Goal: Transaction & Acquisition: Purchase product/service

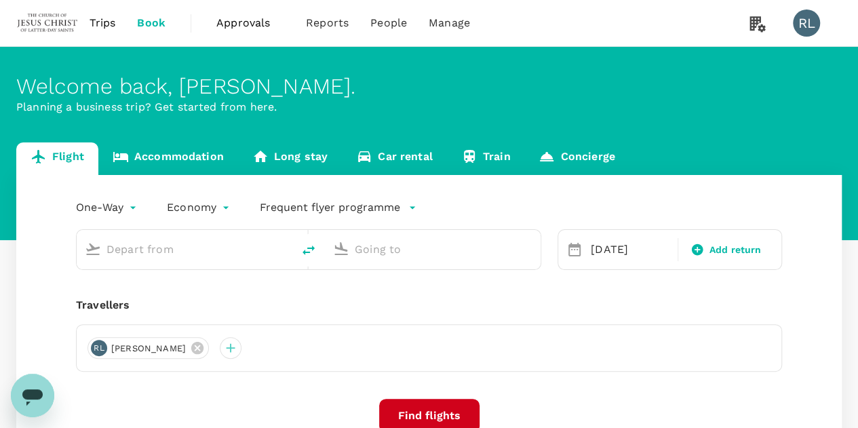
click at [104, 25] on span "Trips" at bounding box center [103, 23] width 26 height 16
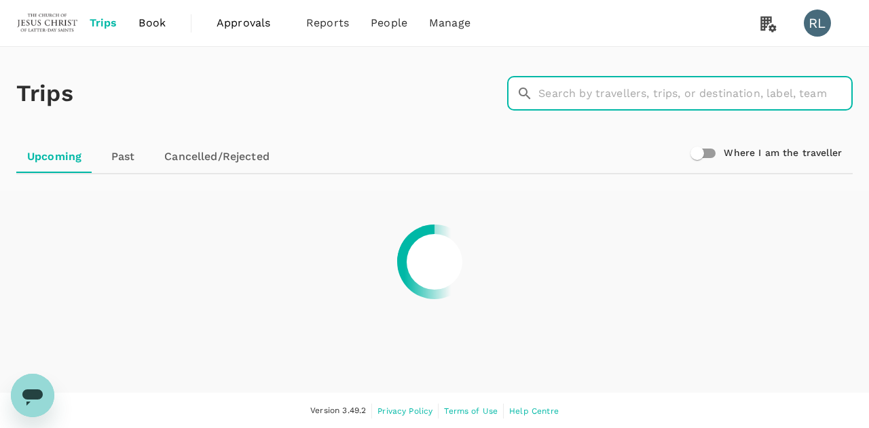
click at [575, 92] on input "text" at bounding box center [695, 94] width 314 height 34
type input "simbajon"
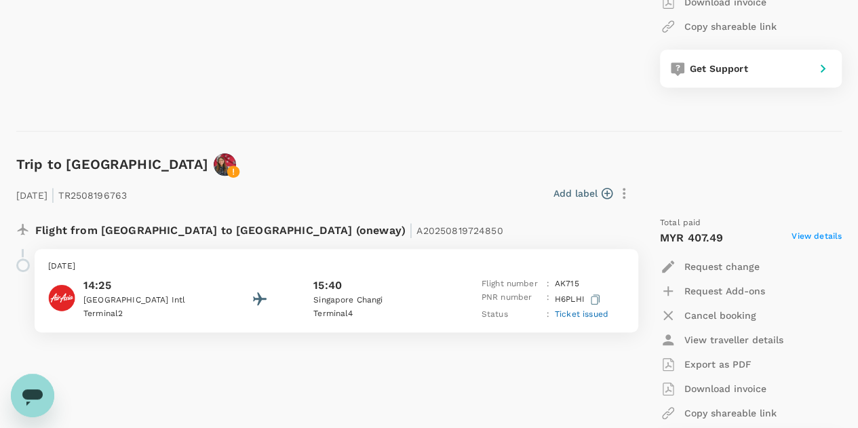
scroll to position [339, 0]
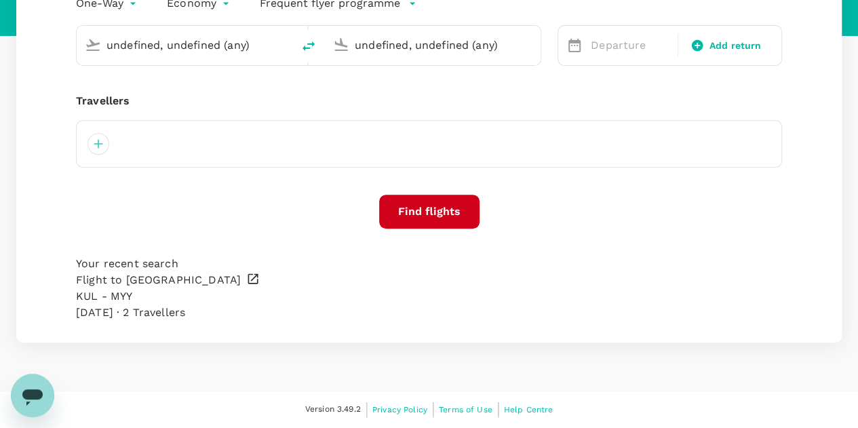
type input "Kuala Lumpur Intl ([GEOGRAPHIC_DATA])"
type input "Bintulu (BTU)"
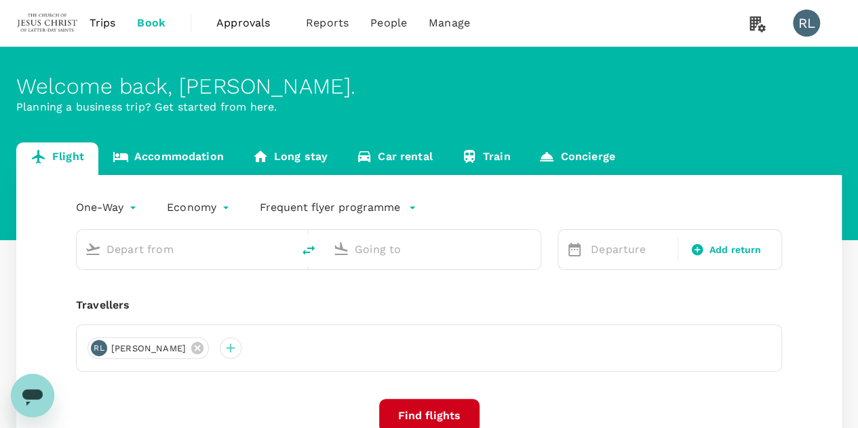
type input "Kuala Lumpur Intl ([GEOGRAPHIC_DATA])"
type input "Bintulu (BTU)"
type input "Kuala Lumpur Intl ([GEOGRAPHIC_DATA])"
type input "Bintulu (BTU)"
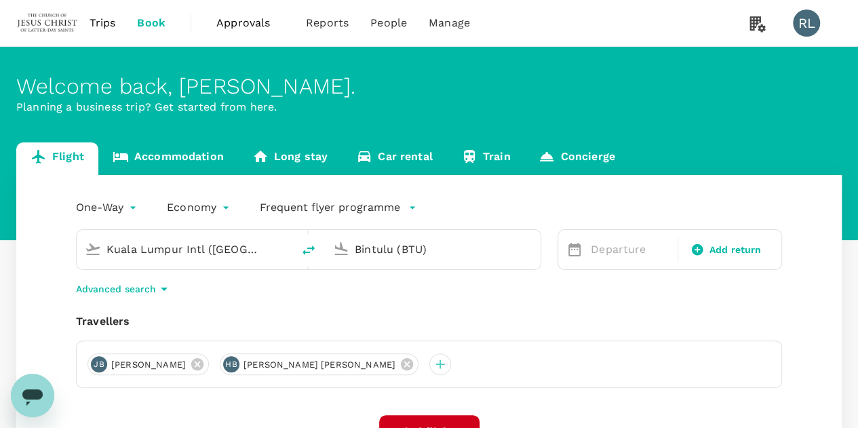
click at [406, 366] on icon at bounding box center [407, 364] width 12 height 12
click at [204, 360] on icon at bounding box center [197, 364] width 12 height 12
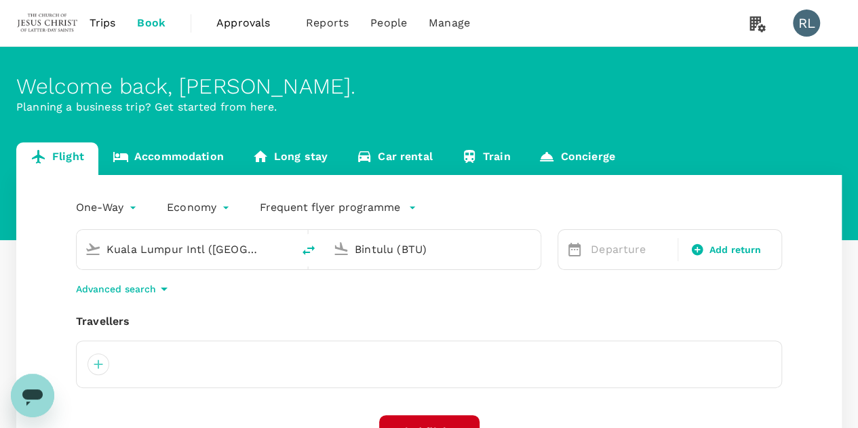
click at [238, 254] on input "Kuala Lumpur Intl ([GEOGRAPHIC_DATA])" at bounding box center [185, 249] width 157 height 21
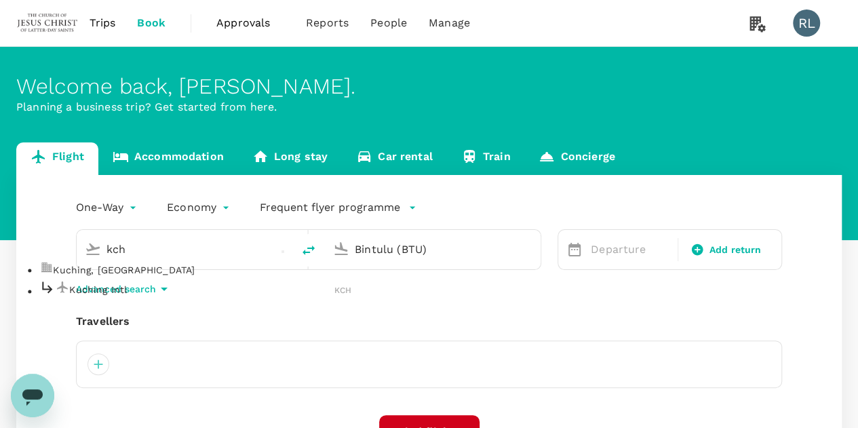
type input "Kuala Lumpur Intl ([GEOGRAPHIC_DATA])"
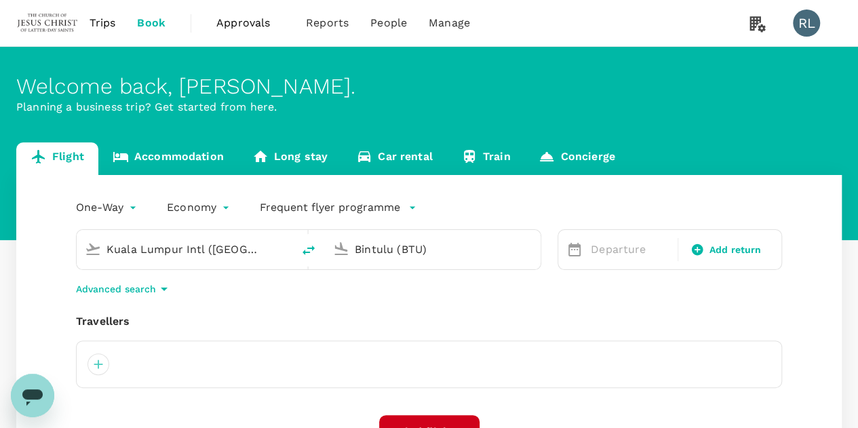
click at [432, 250] on input "Bintulu (BTU)" at bounding box center [433, 249] width 157 height 21
click at [358, 297] on p "Sibu" at bounding box center [449, 290] width 263 height 14
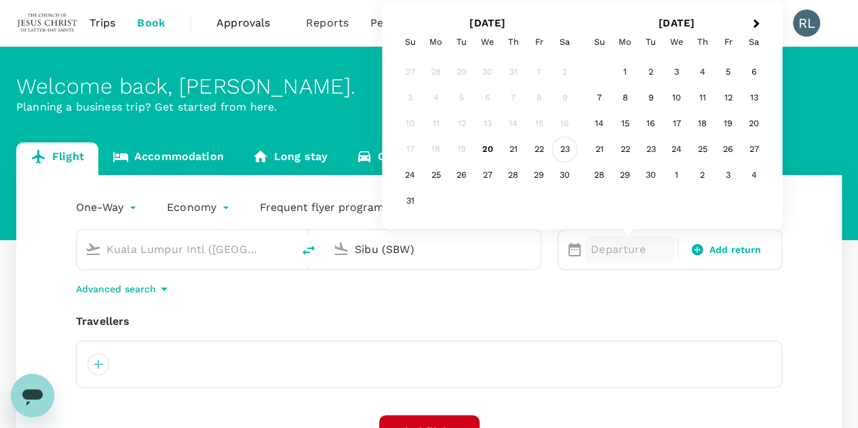
type input "Sibu (SBW)"
click at [569, 151] on div "23" at bounding box center [565, 150] width 26 height 26
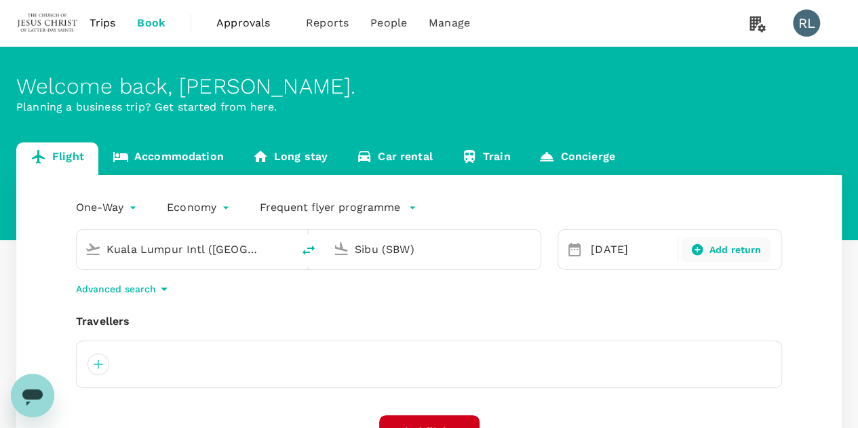
click at [695, 248] on icon at bounding box center [697, 250] width 12 height 12
type input "roundtrip"
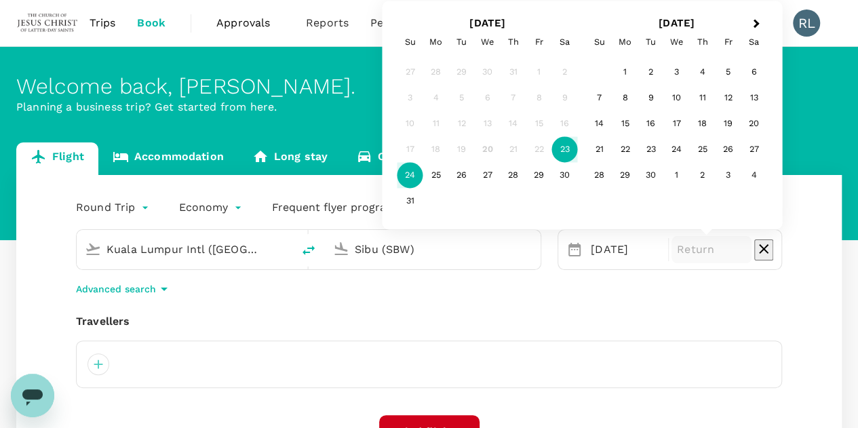
click at [410, 173] on div "24" at bounding box center [411, 176] width 26 height 26
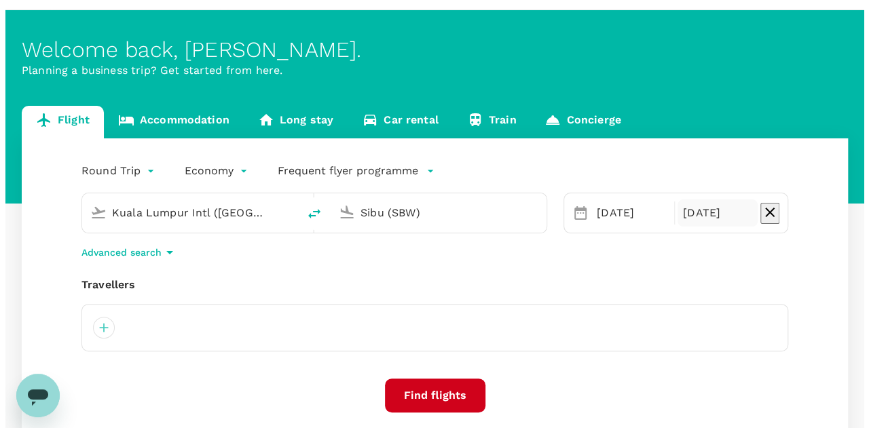
scroll to position [68, 0]
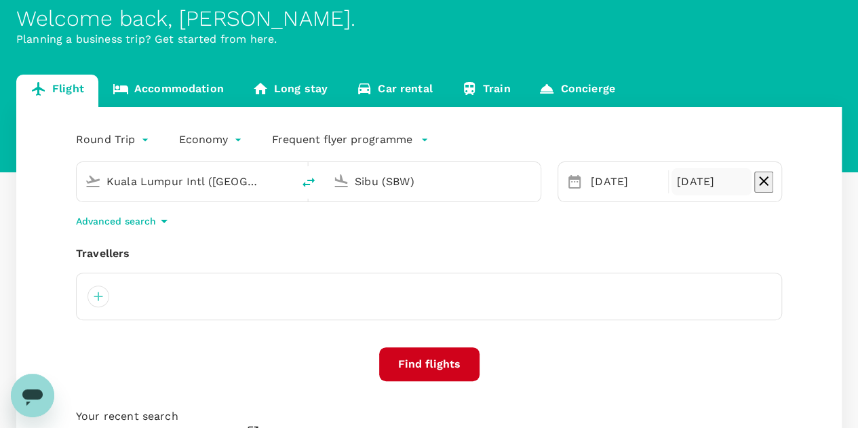
click at [261, 180] on input "Kuala Lumpur Intl ([GEOGRAPHIC_DATA])" at bounding box center [185, 181] width 157 height 21
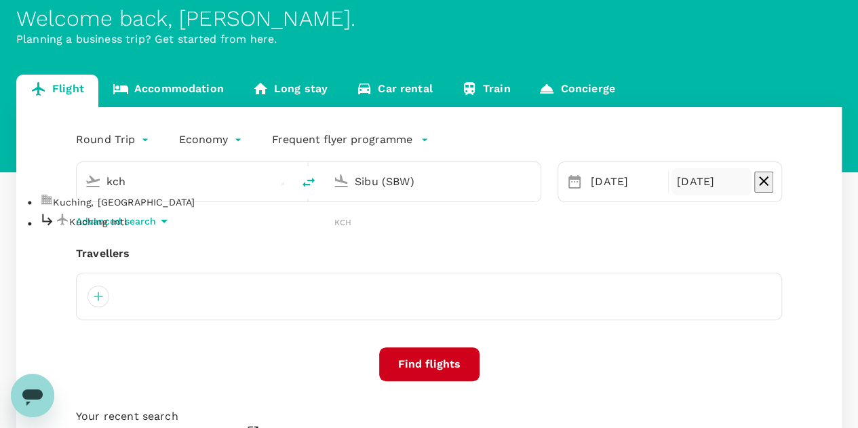
click at [146, 229] on p "Kuching Intl" at bounding box center [201, 222] width 265 height 14
type input "Kuching Intl (KCH)"
click at [99, 297] on div at bounding box center [99, 297] width 22 height 22
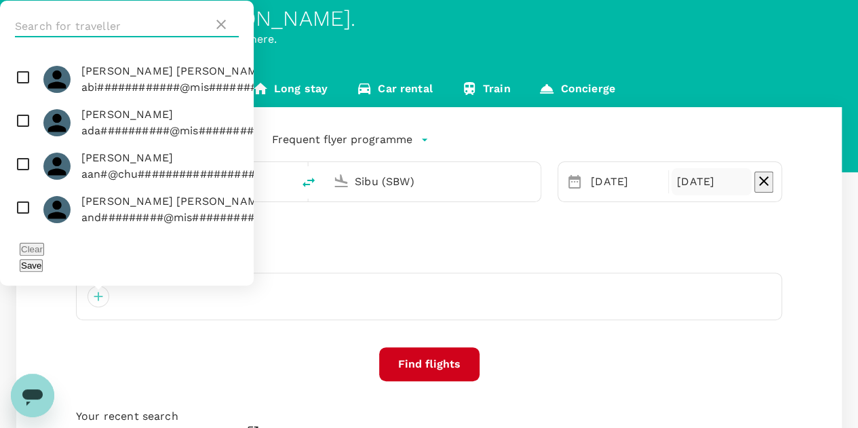
click at [108, 37] on input "text" at bounding box center [114, 27] width 198 height 22
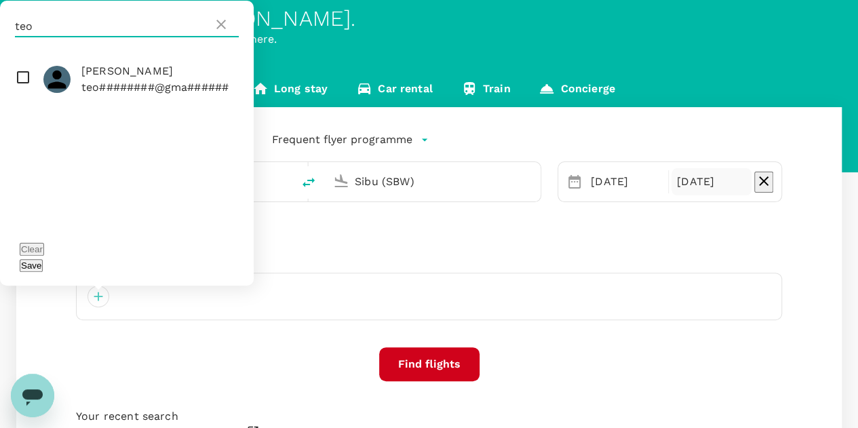
type input "teo"
click at [23, 97] on input "checkbox" at bounding box center [127, 79] width 254 height 43
checkbox input "true"
click at [43, 267] on button "Save" at bounding box center [31, 265] width 23 height 13
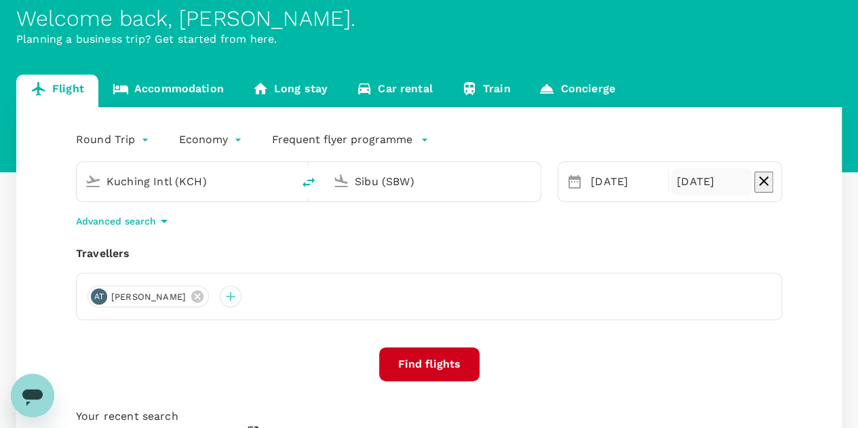
click at [415, 359] on button "Find flights" at bounding box center [429, 364] width 100 height 34
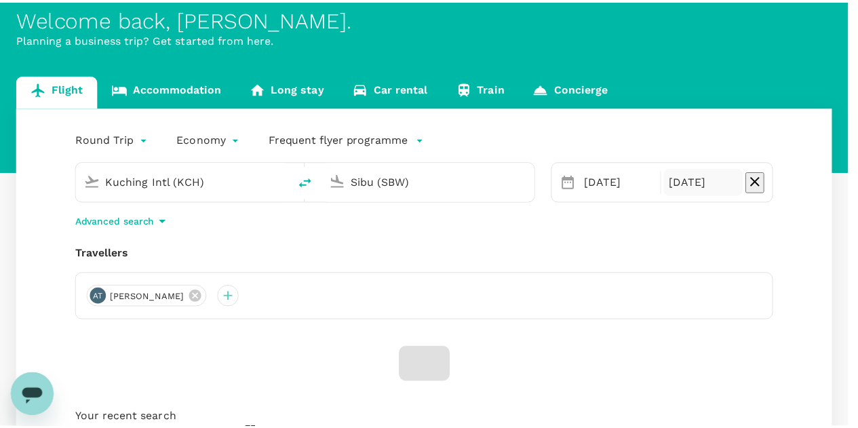
scroll to position [64, 0]
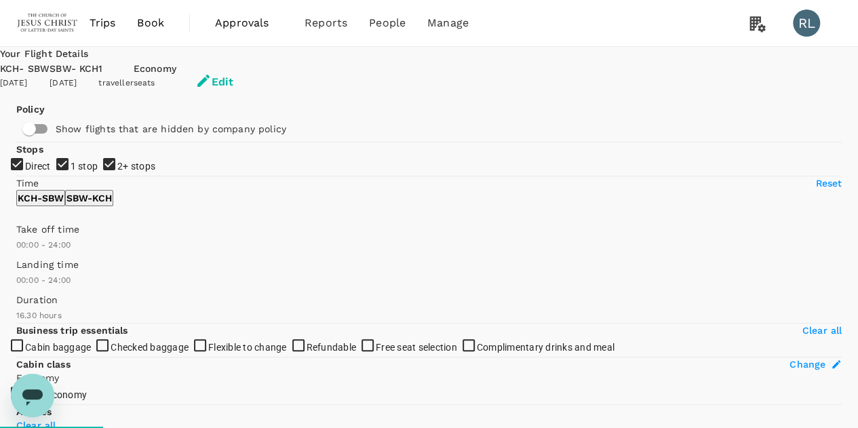
checkbox input "false"
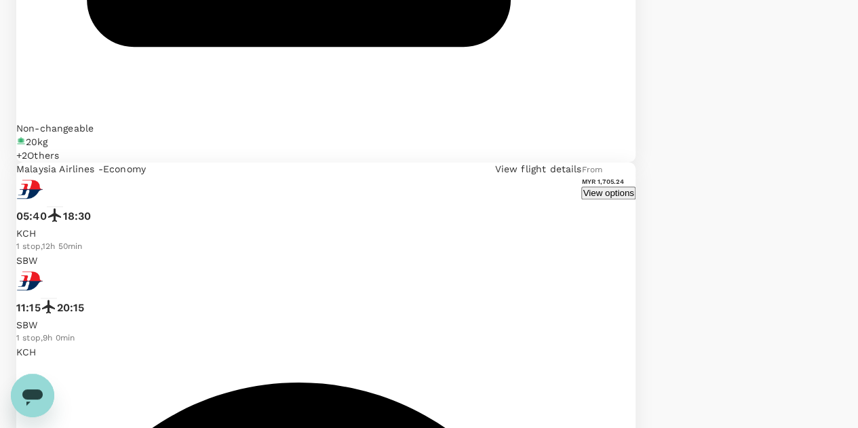
scroll to position [3295, 0]
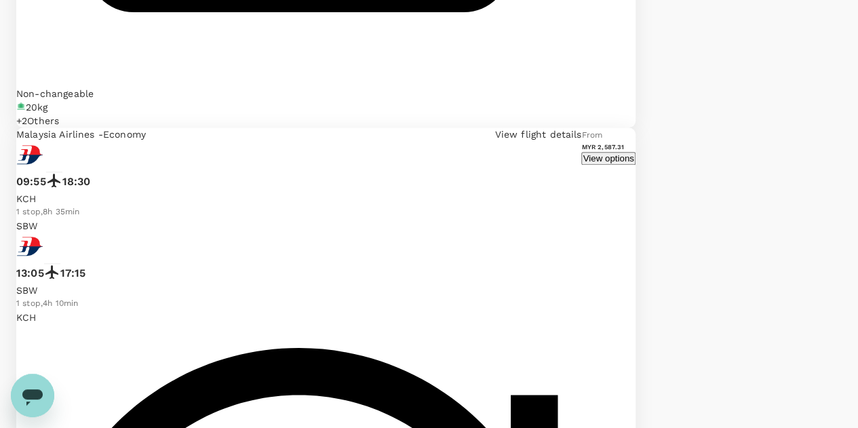
scroll to position [3255, 0]
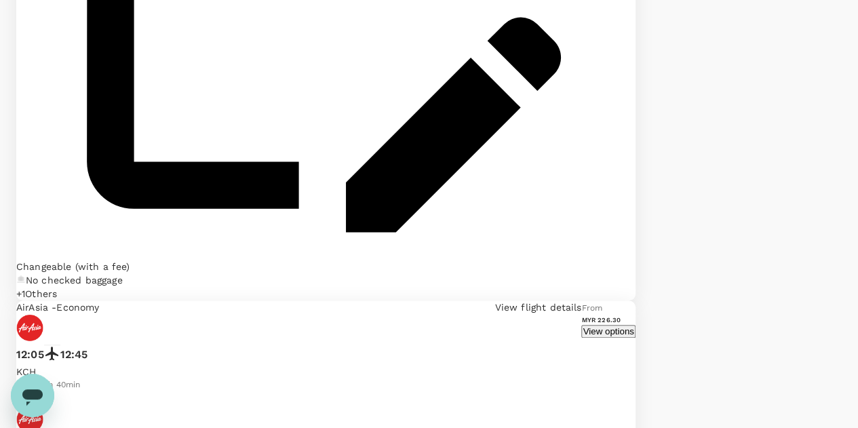
scroll to position [3122, 0]
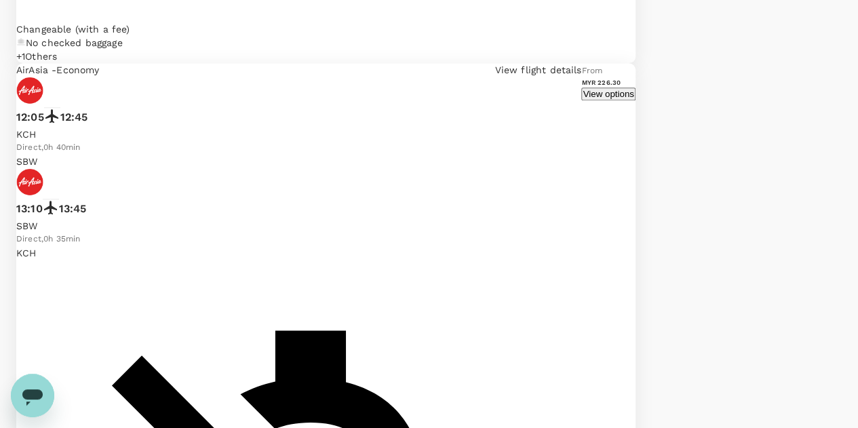
scroll to position [3274, 0]
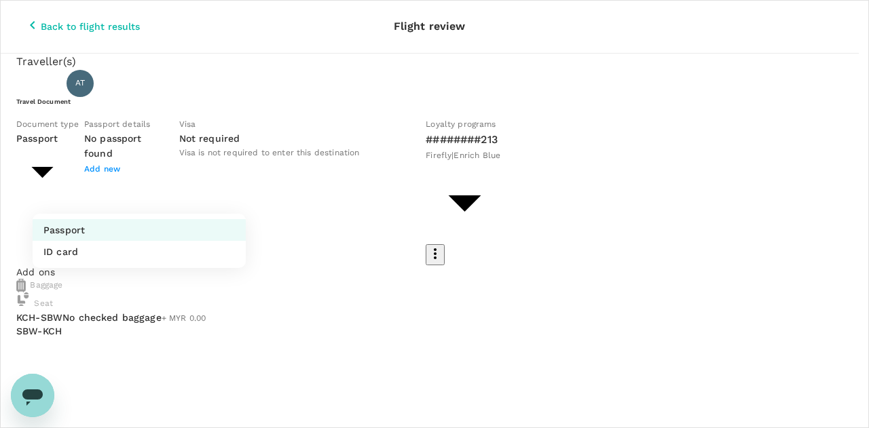
click at [94, 254] on li "ID card" at bounding box center [139, 252] width 213 height 22
type input "Id card"
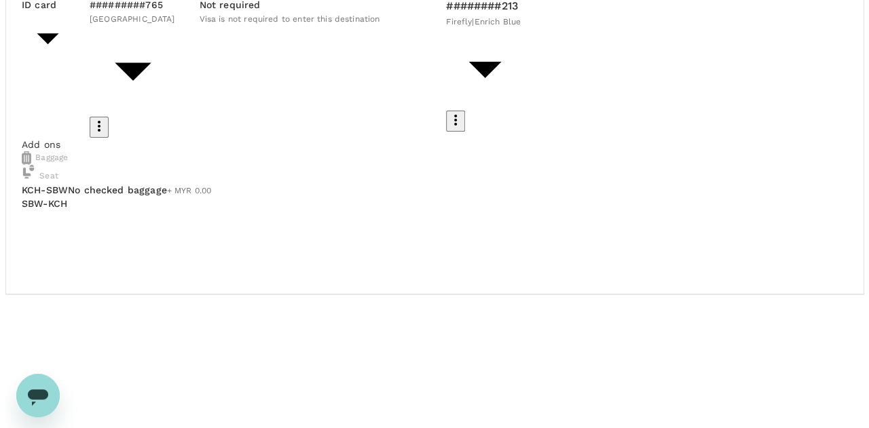
scroll to position [136, 0]
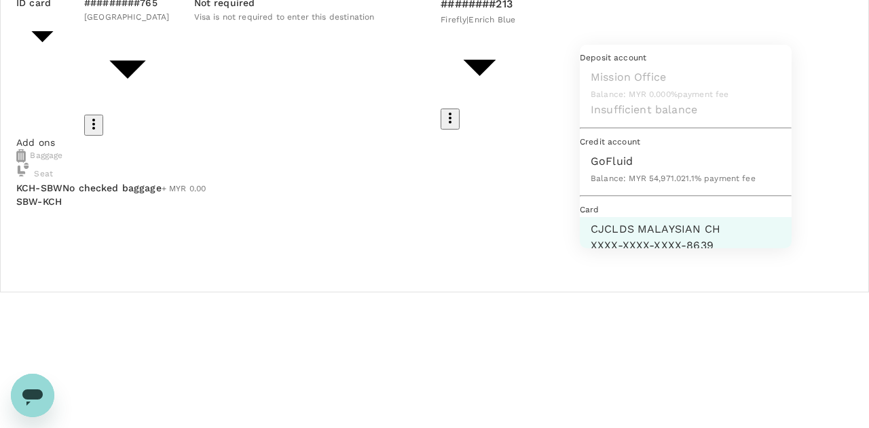
scroll to position [35, 0]
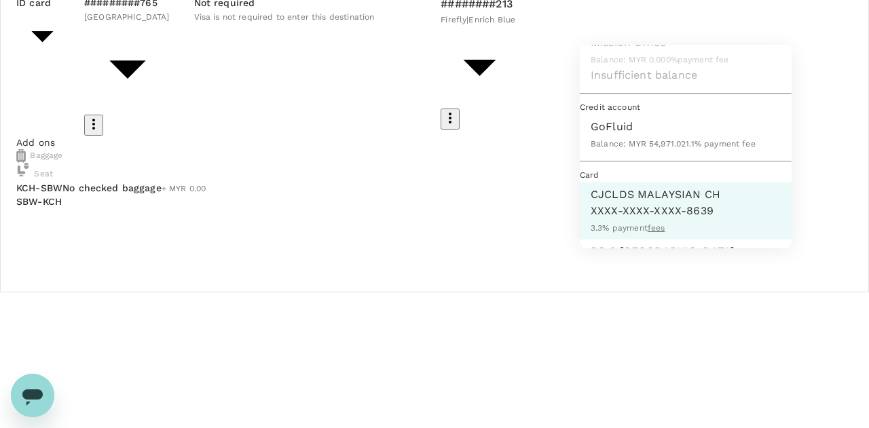
click at [614, 135] on p "GoFluid" at bounding box center [672, 127] width 165 height 16
type input "9b357727-6904-47bd-a44e-9a56bf7dfc7a"
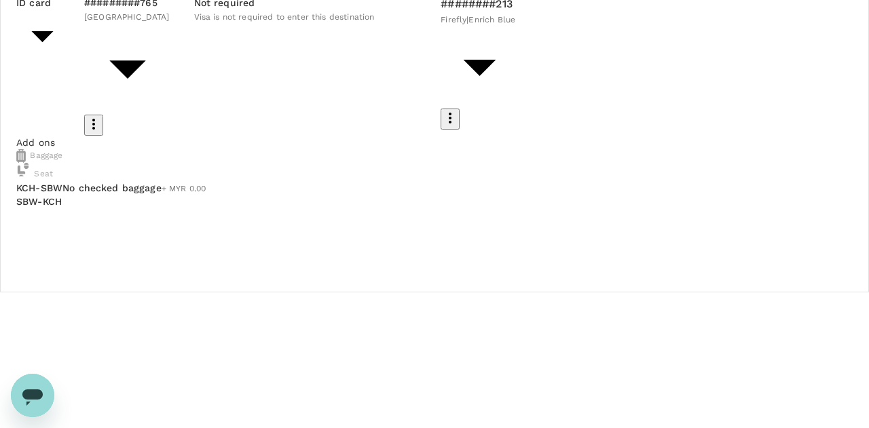
scroll to position [136, 0]
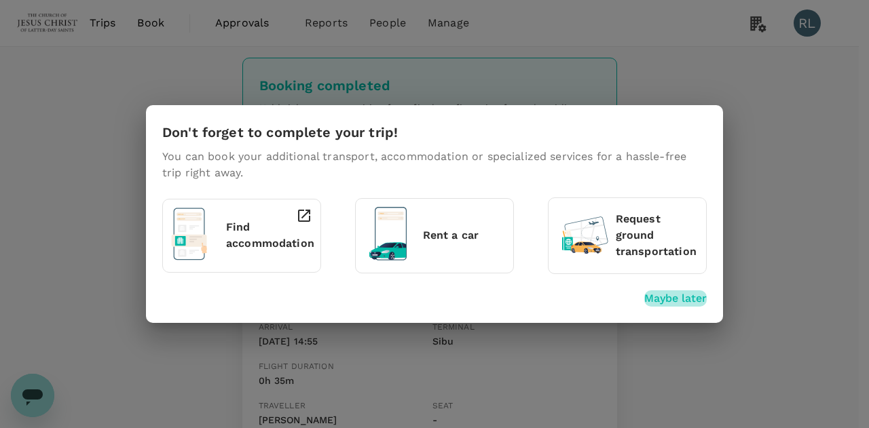
click at [658, 295] on p "Maybe later" at bounding box center [675, 298] width 62 height 16
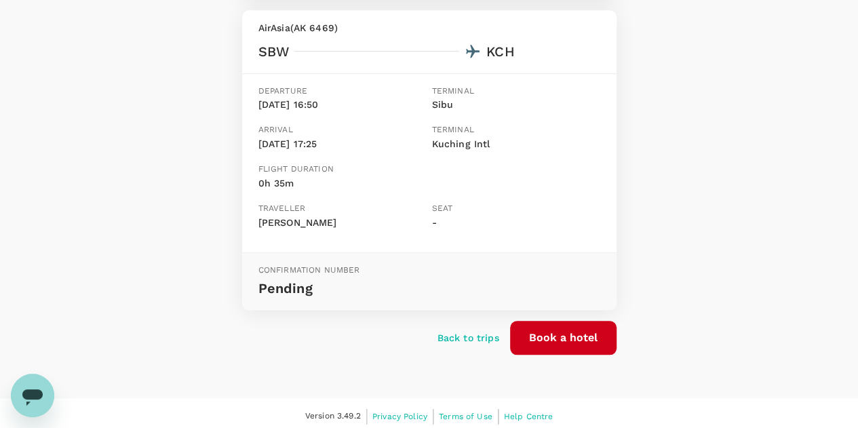
scroll to position [512, 0]
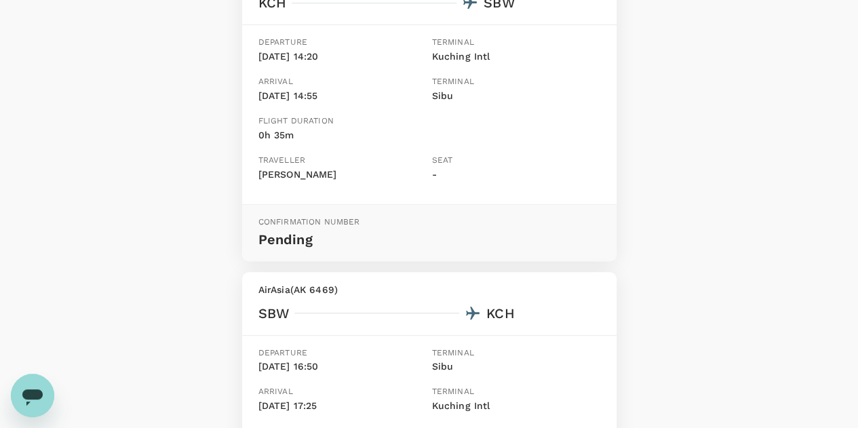
scroll to position [240, 0]
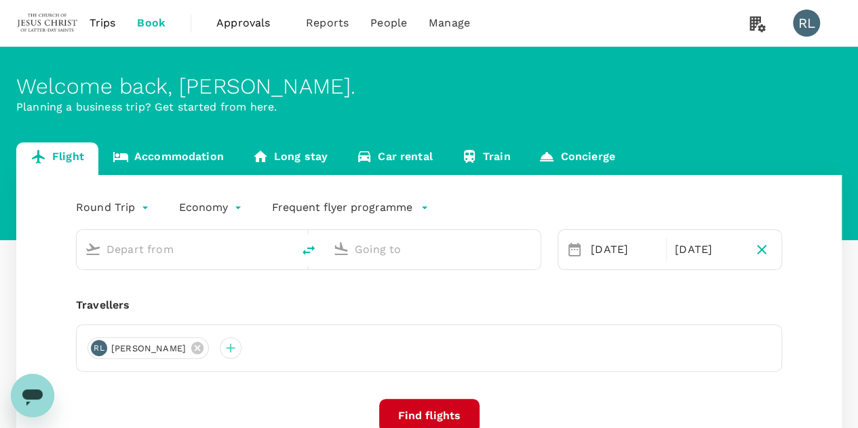
type input "Kuching Intl (KCH)"
type input "Sibu (SBW)"
type input "Kuching Intl (KCH)"
type input "Sibu (SBW)"
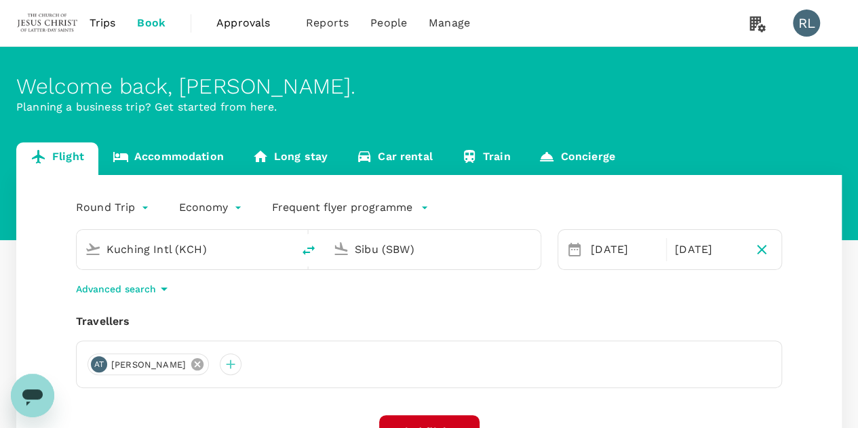
click at [190, 364] on icon at bounding box center [197, 364] width 15 height 15
click at [98, 367] on div at bounding box center [99, 365] width 22 height 22
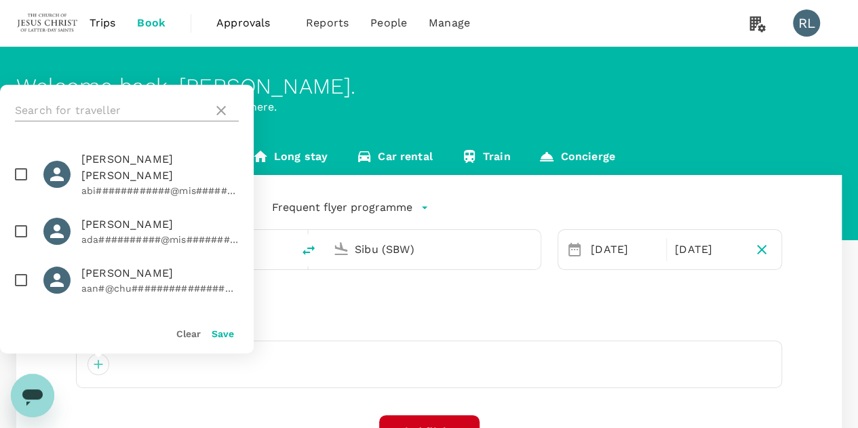
click at [128, 111] on input "text" at bounding box center [111, 111] width 193 height 22
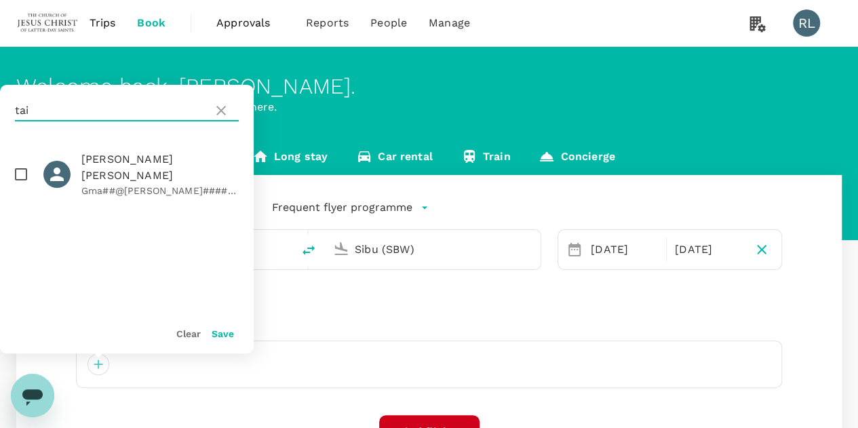
type input "tai"
click at [22, 164] on input "checkbox" at bounding box center [21, 174] width 29 height 29
checkbox input "true"
click at [223, 333] on button "Save" at bounding box center [223, 333] width 22 height 11
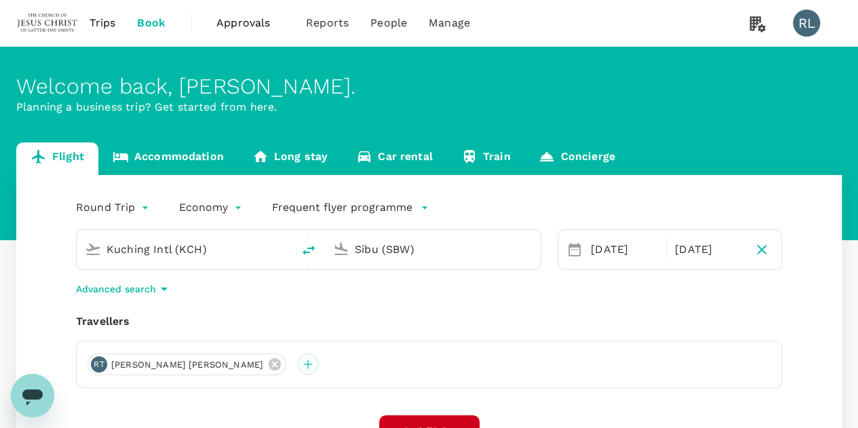
click at [297, 366] on div at bounding box center [308, 365] width 22 height 22
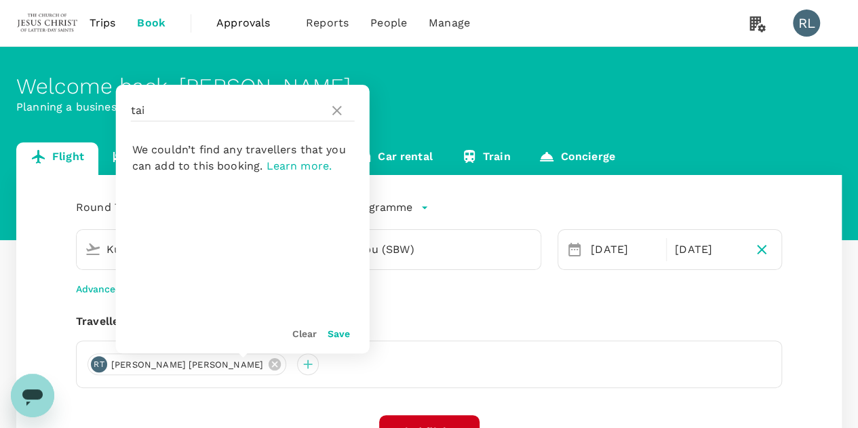
click at [343, 335] on button "Save" at bounding box center [339, 333] width 22 height 11
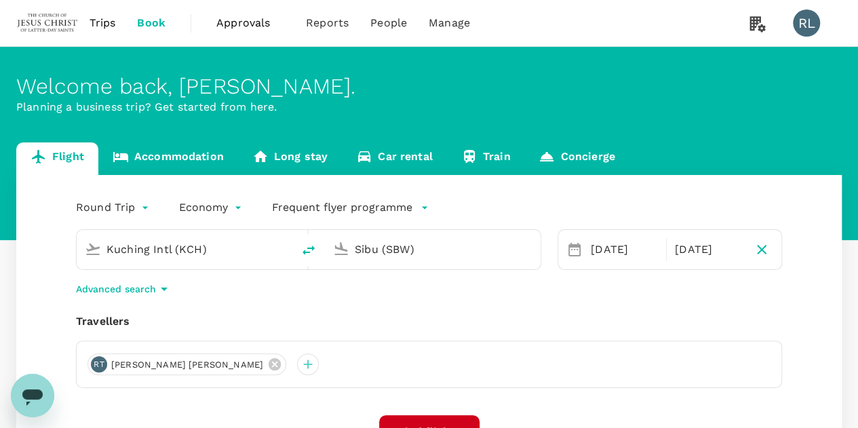
click at [220, 253] on input "Kuching Intl (KCH)" at bounding box center [185, 249] width 157 height 21
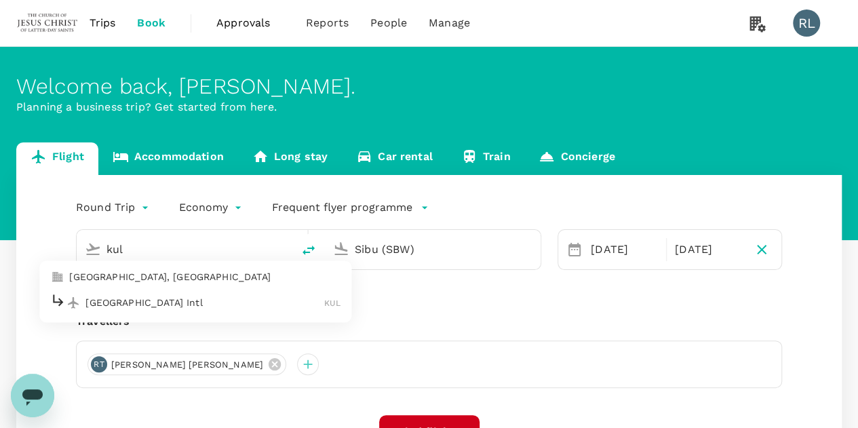
click at [152, 309] on p "Kuala Lumpur Intl" at bounding box center [205, 303] width 239 height 14
type input "Kuala Lumpur Intl ([GEOGRAPHIC_DATA])"
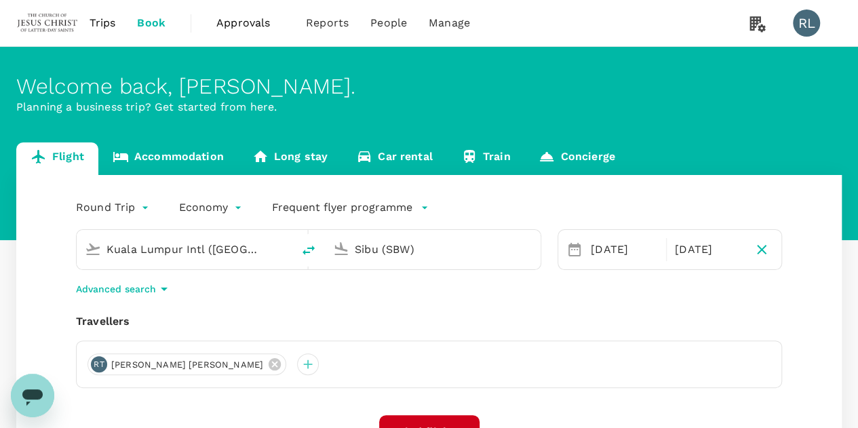
drag, startPoint x: 432, startPoint y: 245, endPoint x: 337, endPoint y: 250, distance: 95.2
click at [337, 250] on div "Sibu (SBW)" at bounding box center [430, 247] width 205 height 30
click at [350, 303] on p "Miri Intl" at bounding box center [453, 303] width 239 height 14
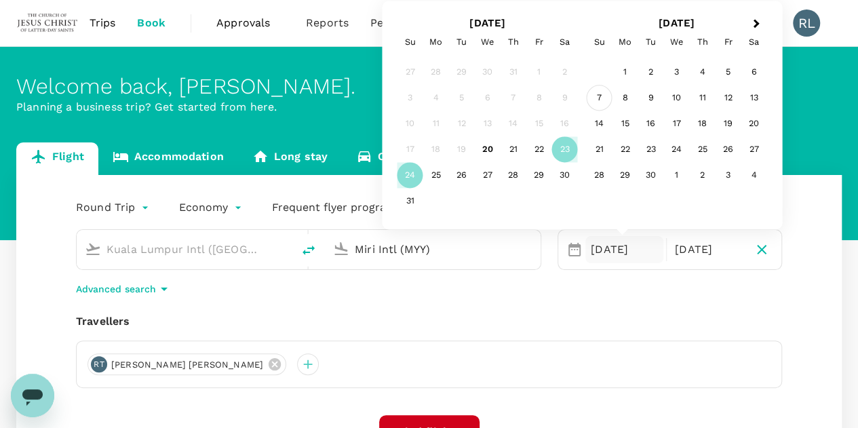
type input "Miri Intl (MYY)"
click at [601, 100] on div "7" at bounding box center [600, 99] width 26 height 26
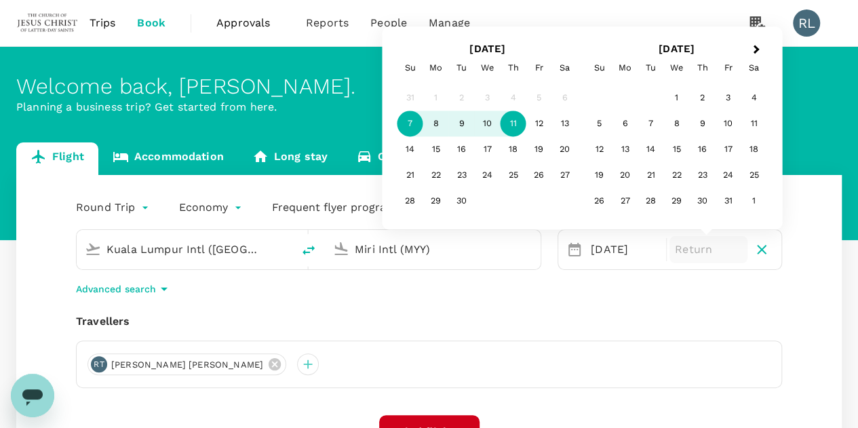
click at [539, 96] on div "5" at bounding box center [540, 99] width 26 height 26
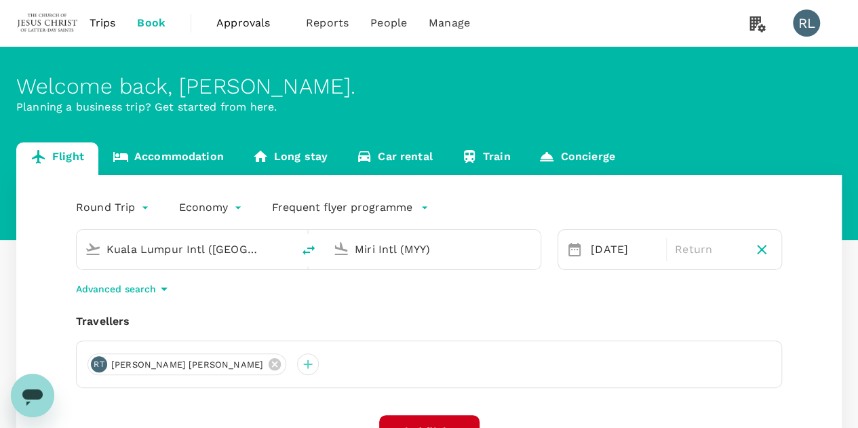
click at [547, 311] on div "Round Trip roundtrip Economy economy Frequent flyer programme Kuala Lumpur Intl…" at bounding box center [429, 373] width 826 height 396
click at [594, 250] on div "[DATE]" at bounding box center [625, 249] width 78 height 27
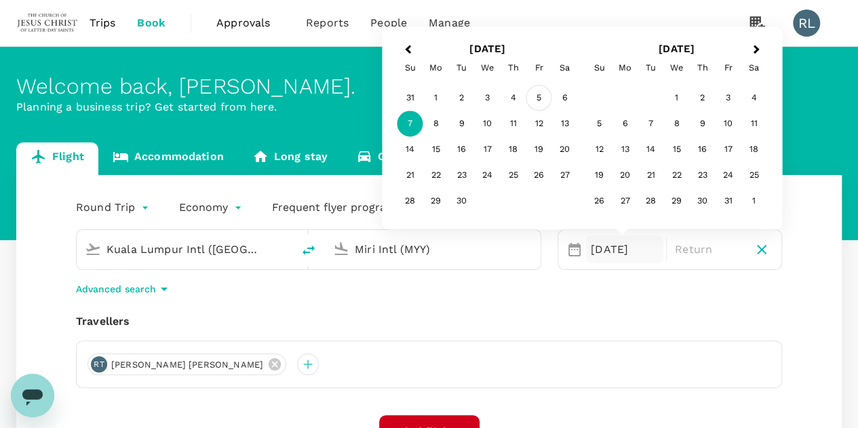
click at [537, 101] on div "5" at bounding box center [540, 99] width 26 height 26
click at [410, 124] on div "7" at bounding box center [411, 124] width 26 height 26
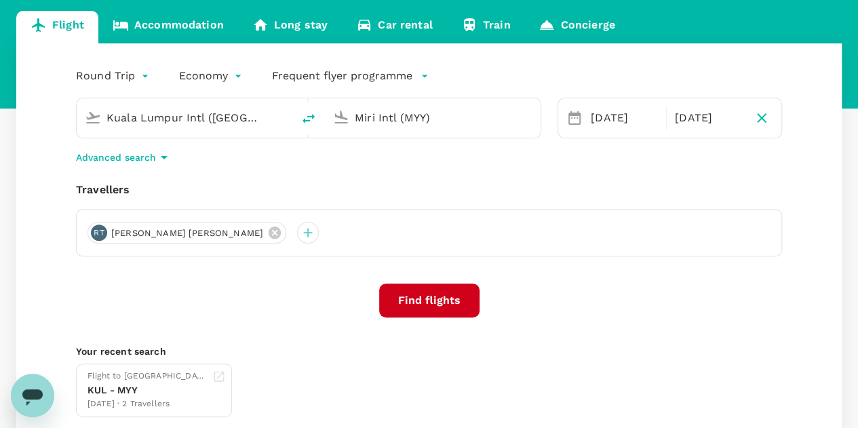
scroll to position [136, 0]
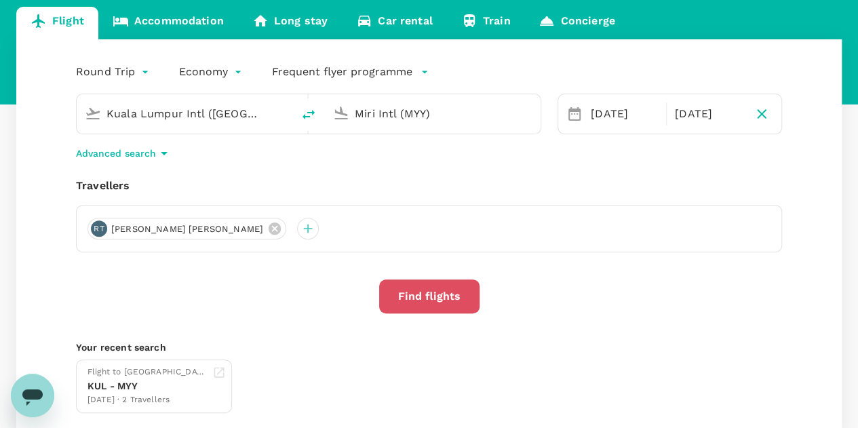
click at [435, 299] on button "Find flights" at bounding box center [429, 297] width 100 height 34
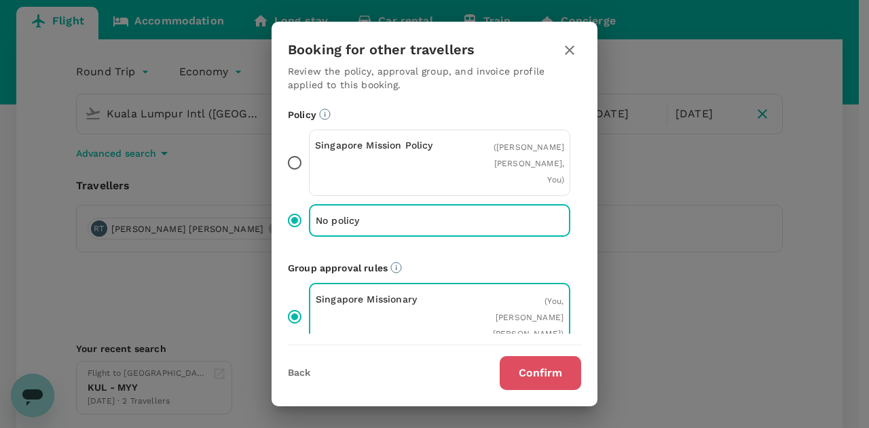
click at [542, 380] on button "Confirm" at bounding box center [539, 373] width 81 height 34
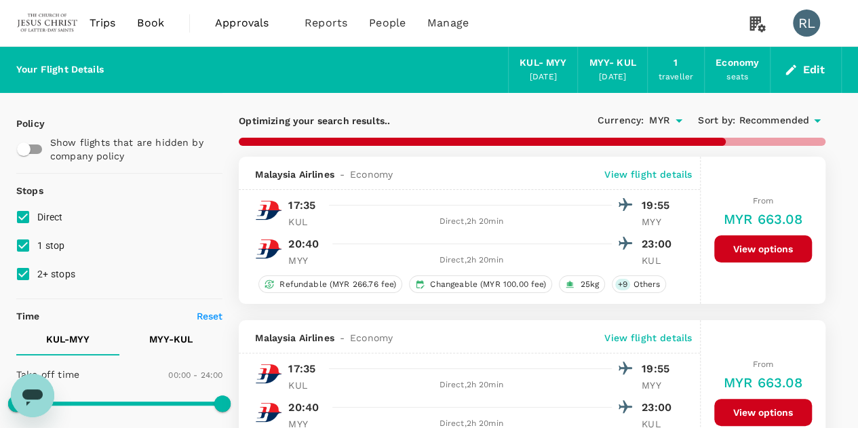
click at [757, 114] on span "Recommended" at bounding box center [774, 120] width 71 height 15
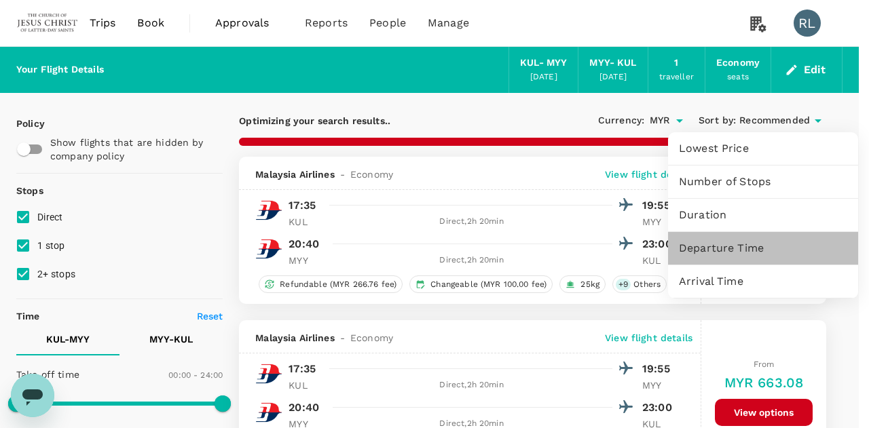
click at [726, 248] on span "Departure Time" at bounding box center [763, 248] width 168 height 16
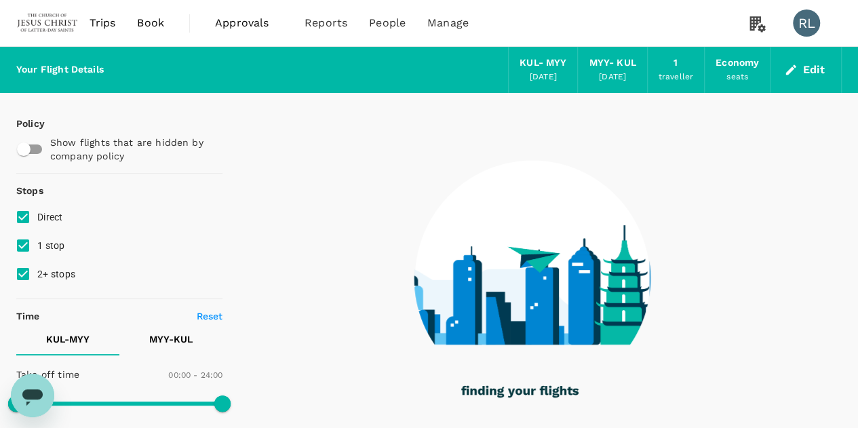
type input "960"
checkbox input "false"
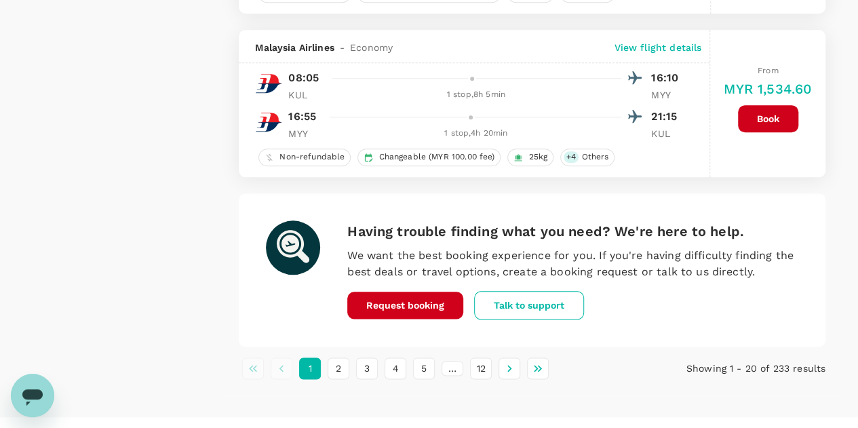
scroll to position [3241, 0]
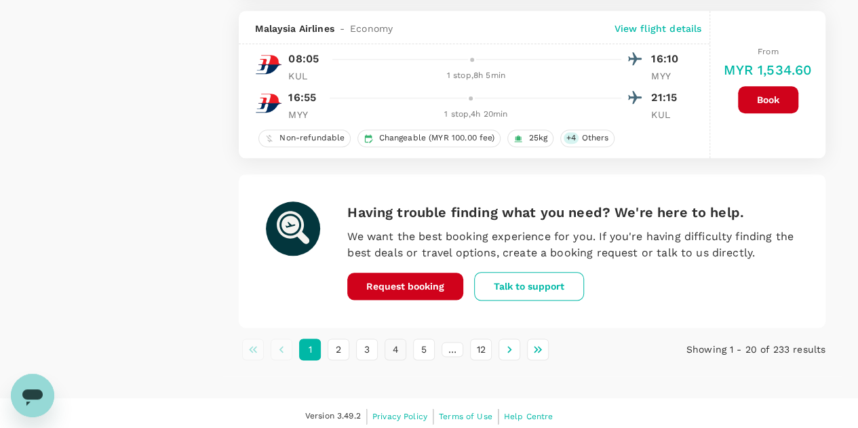
click at [394, 345] on button "4" at bounding box center [396, 350] width 22 height 22
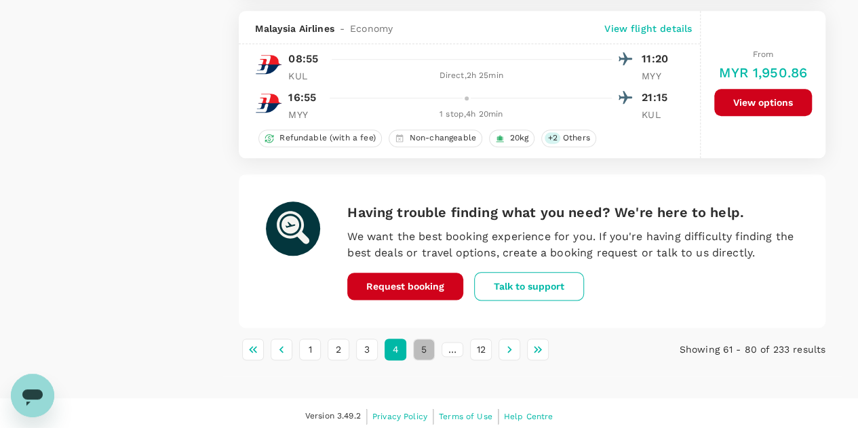
click at [427, 345] on button "5" at bounding box center [424, 350] width 22 height 22
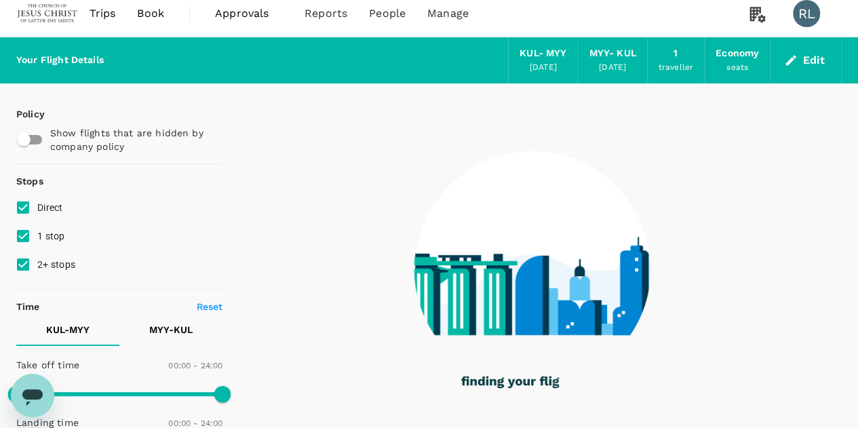
scroll to position [0, 0]
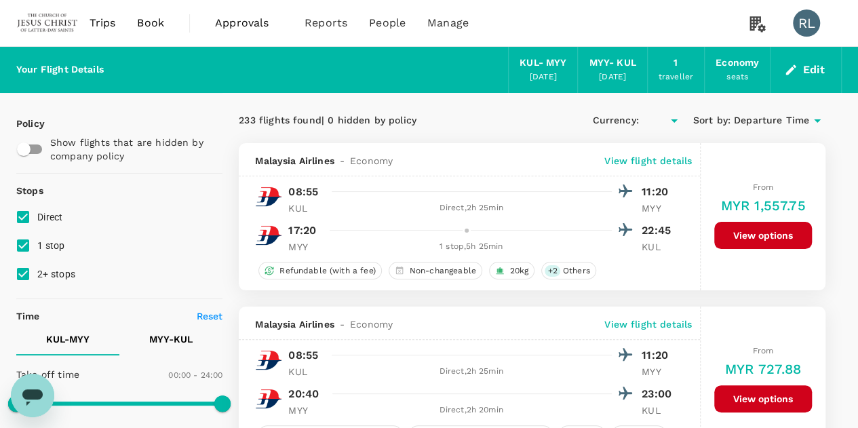
type input "MYR"
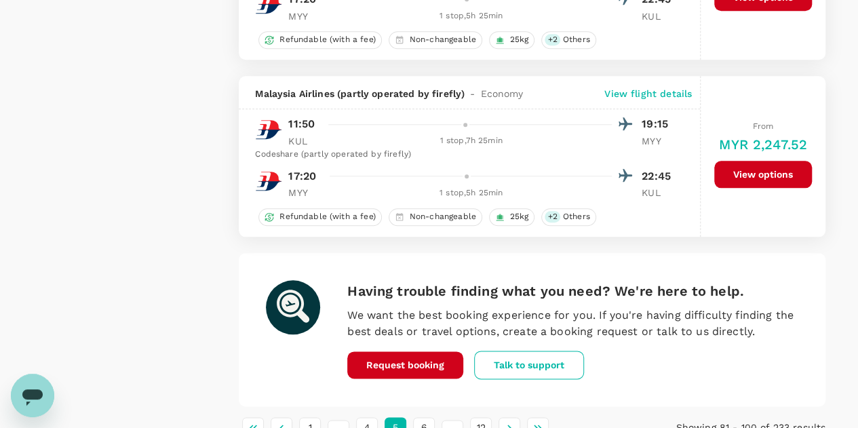
scroll to position [3257, 0]
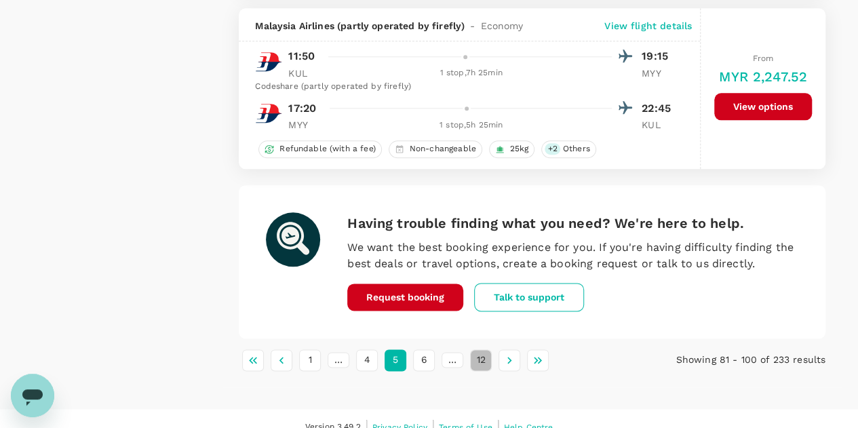
click at [478, 358] on button "12" at bounding box center [481, 360] width 22 height 22
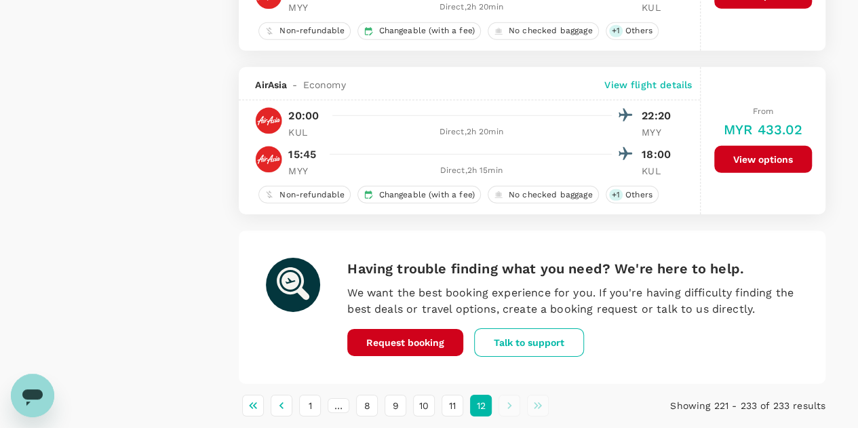
scroll to position [2097, 0]
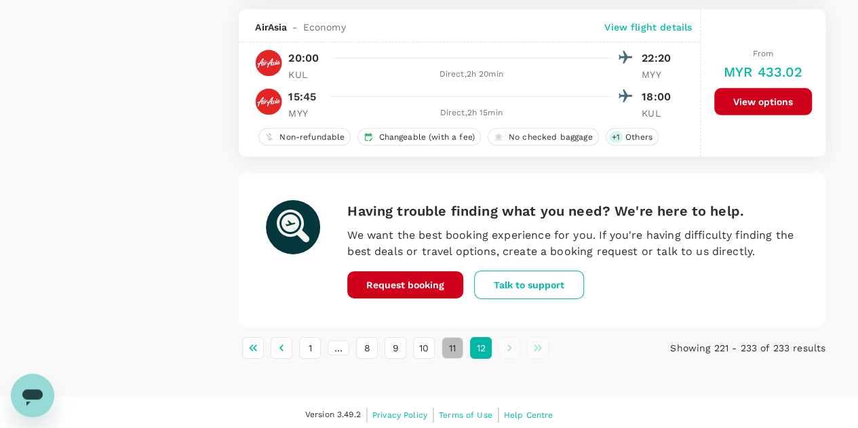
drag, startPoint x: 451, startPoint y: 349, endPoint x: 453, endPoint y: 333, distance: 15.7
click at [452, 349] on button "11" at bounding box center [453, 348] width 22 height 22
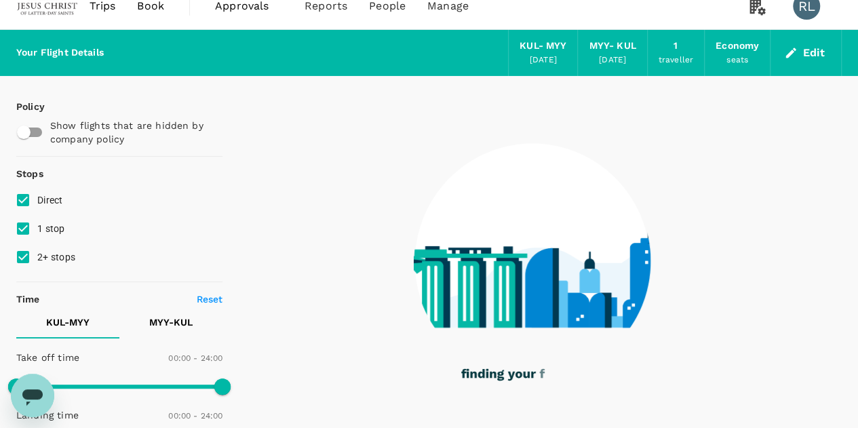
scroll to position [0, 0]
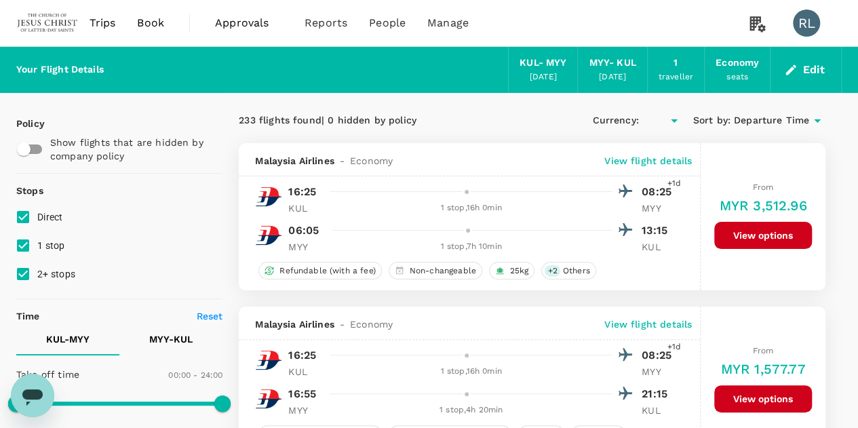
type input "MYR"
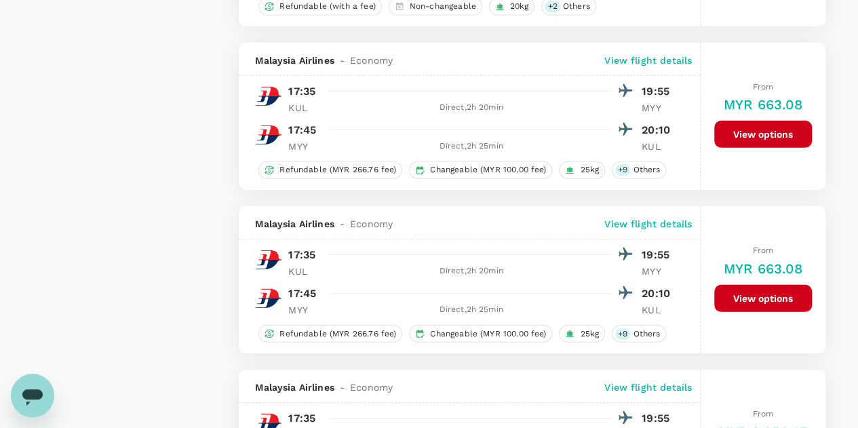
scroll to position [1832, 0]
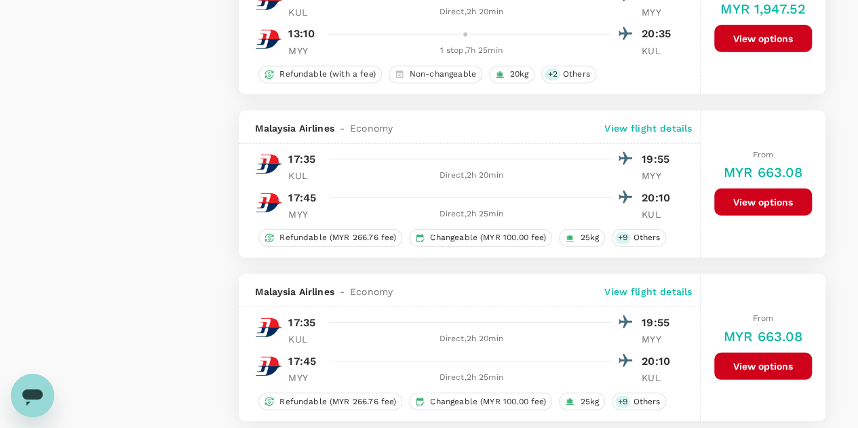
click at [749, 197] on button "View options" at bounding box center [764, 202] width 98 height 27
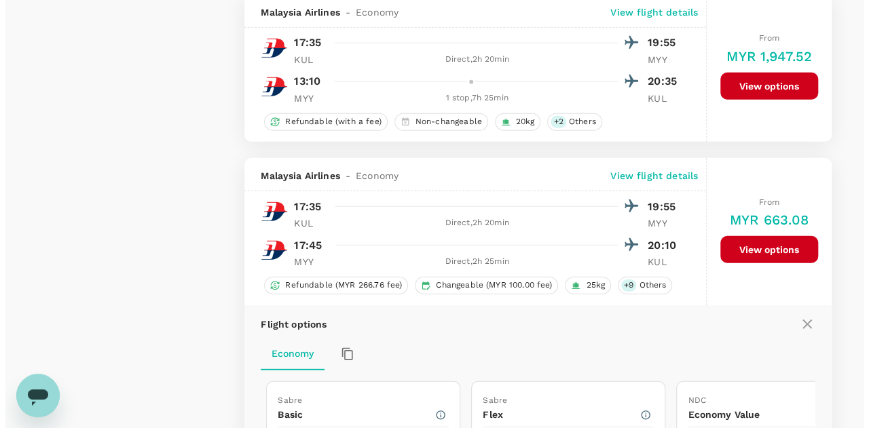
scroll to position [1804, 0]
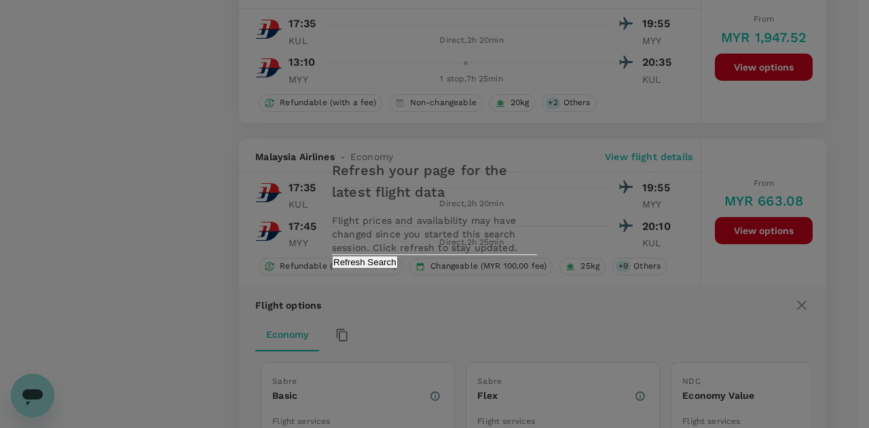
click at [398, 269] on button "Refresh Search" at bounding box center [365, 262] width 66 height 13
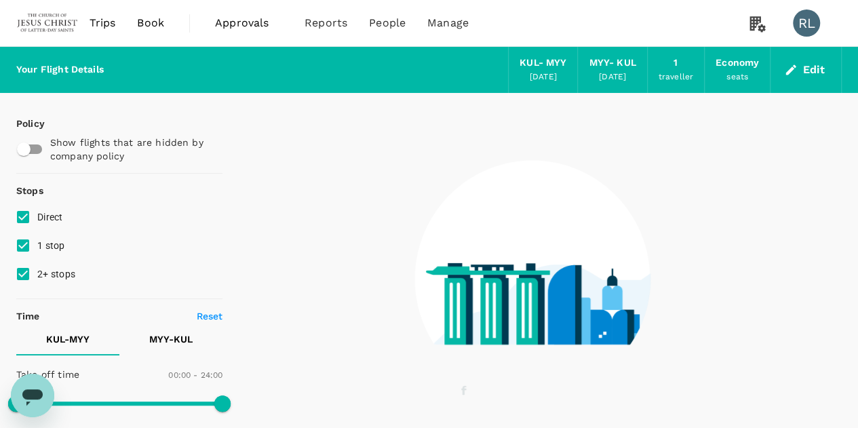
type input "960"
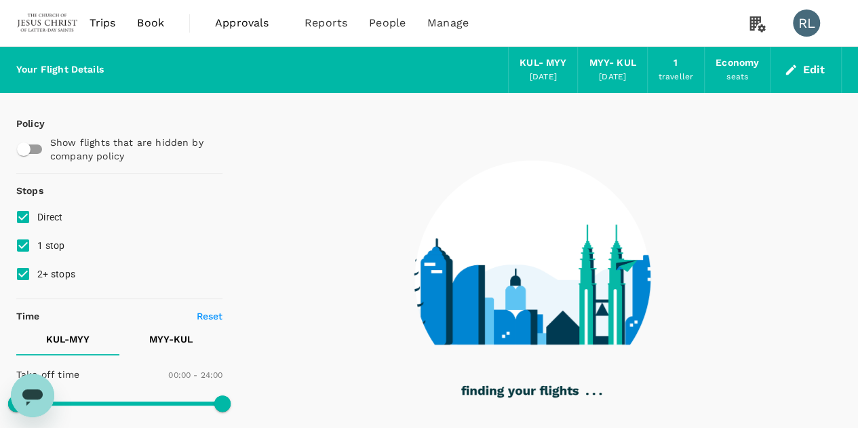
checkbox input "false"
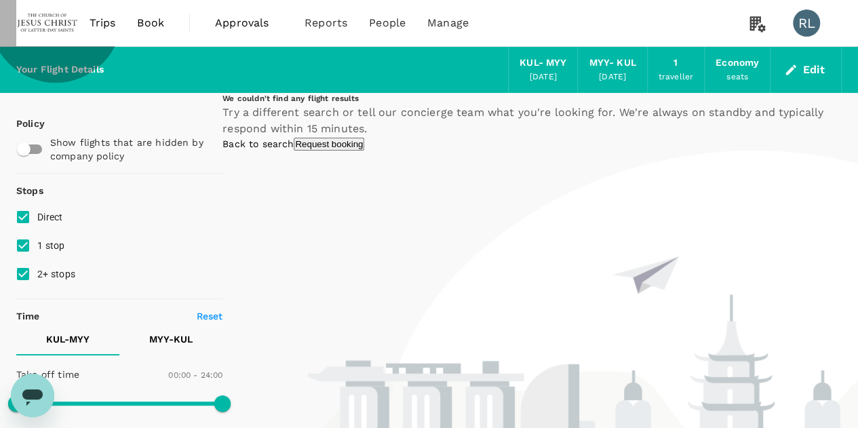
click at [294, 149] on link "Back to search" at bounding box center [258, 143] width 71 height 11
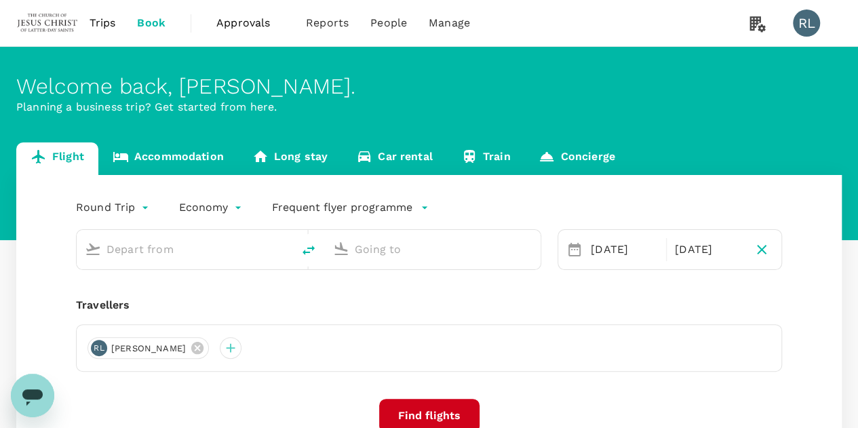
type input "Kuala Lumpur Intl ([GEOGRAPHIC_DATA])"
type input "Miri Intl (MYY)"
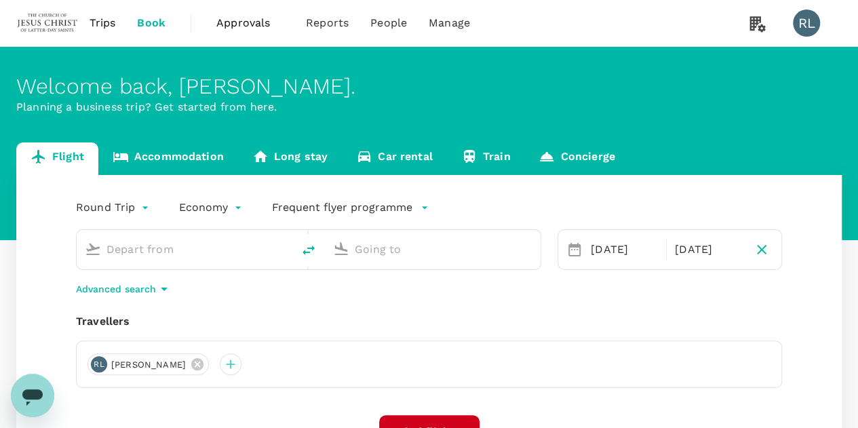
type input "Kuala Lumpur Intl ([GEOGRAPHIC_DATA])"
type input "Miri Intl (MYY)"
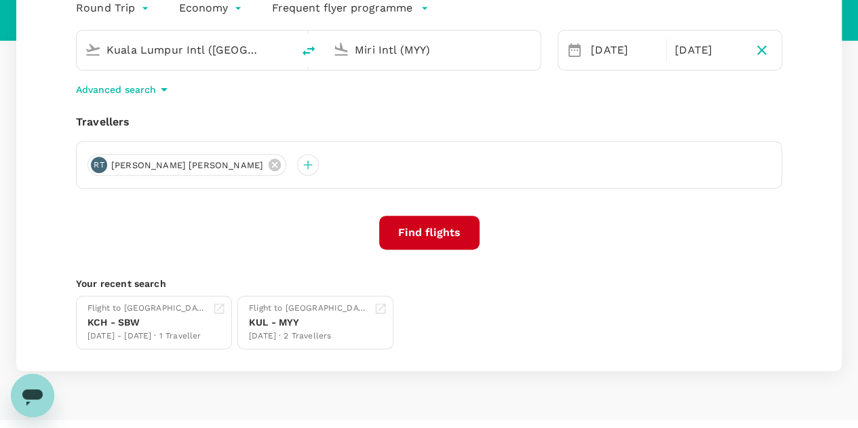
scroll to position [204, 0]
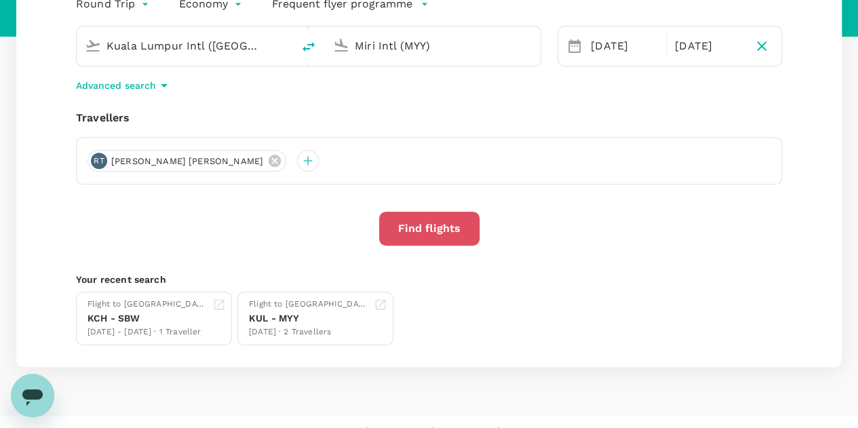
click at [437, 229] on button "Find flights" at bounding box center [429, 229] width 100 height 34
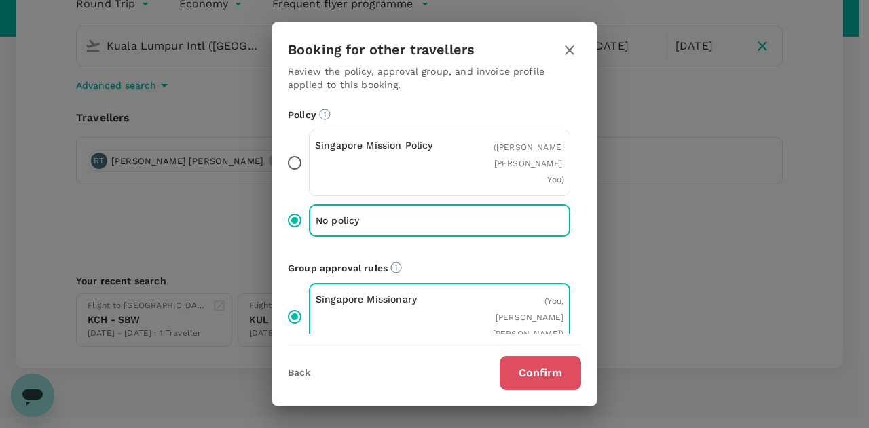
click at [519, 374] on button "Confirm" at bounding box center [539, 373] width 81 height 34
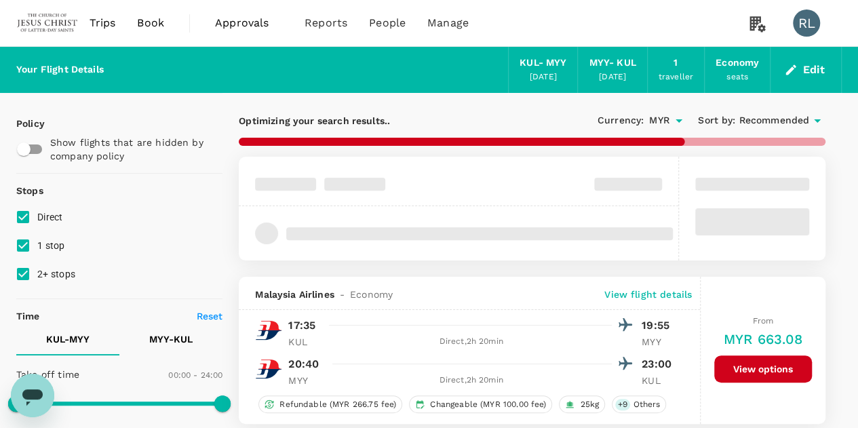
type input "960"
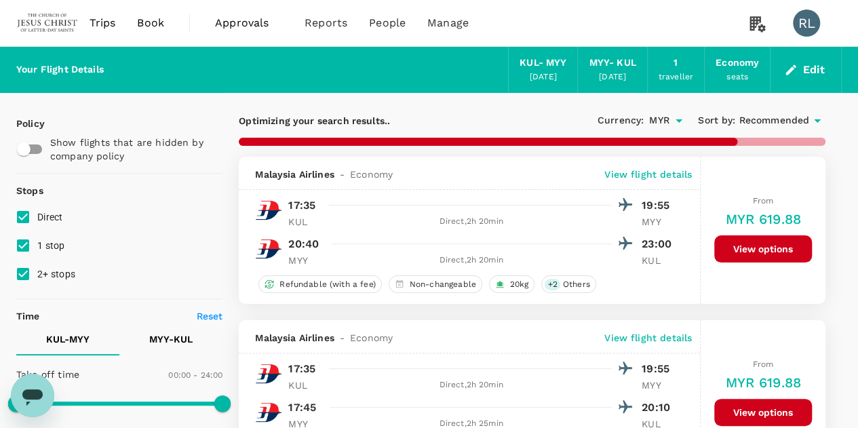
checkbox input "false"
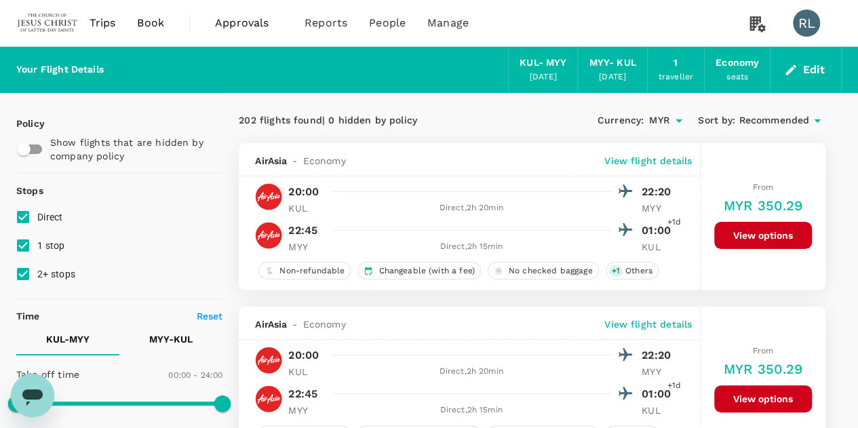
click at [151, 25] on span "Book" at bounding box center [150, 23] width 27 height 16
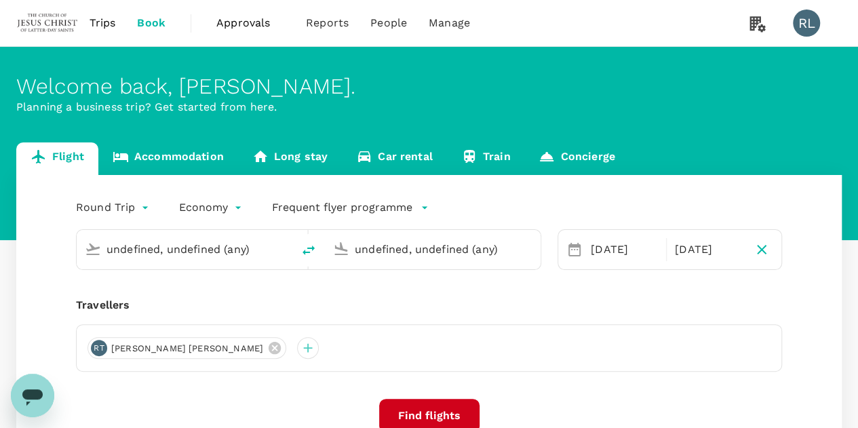
type input "Kuala Lumpur Intl ([GEOGRAPHIC_DATA])"
type input "Miri Intl (MYY)"
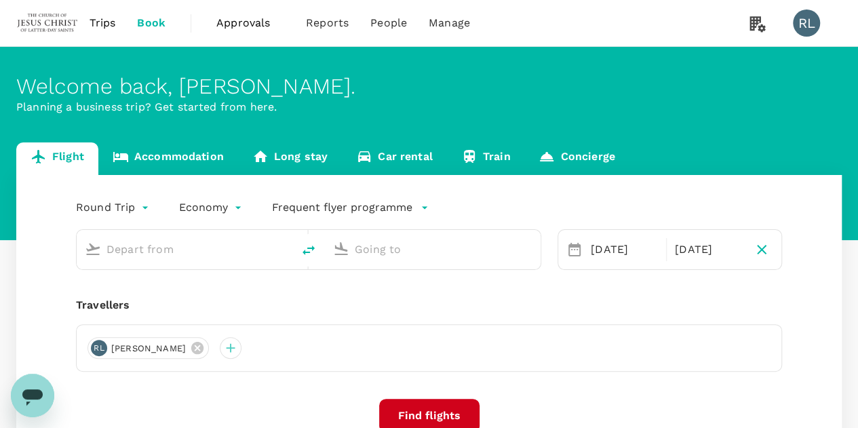
type input "Kuala Lumpur Intl ([GEOGRAPHIC_DATA])"
type input "Miri Intl (MYY)"
type input "Kuala Lumpur Intl ([GEOGRAPHIC_DATA])"
type input "Miri Intl (MYY)"
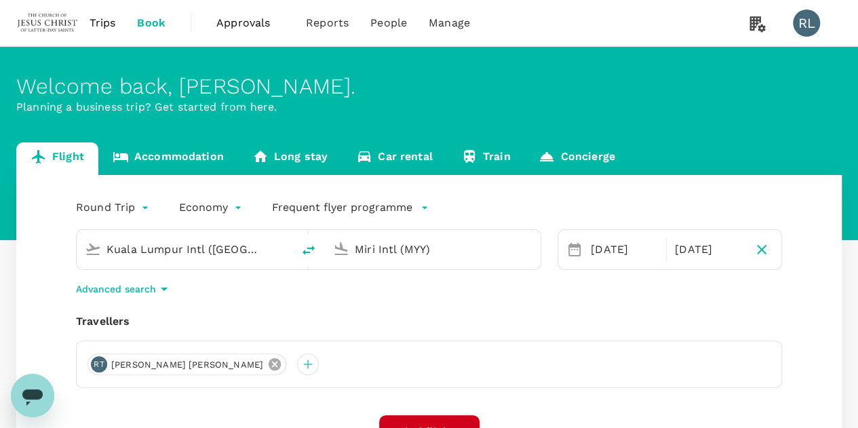
click at [269, 367] on icon at bounding box center [275, 364] width 12 height 12
click at [96, 362] on div at bounding box center [99, 365] width 22 height 22
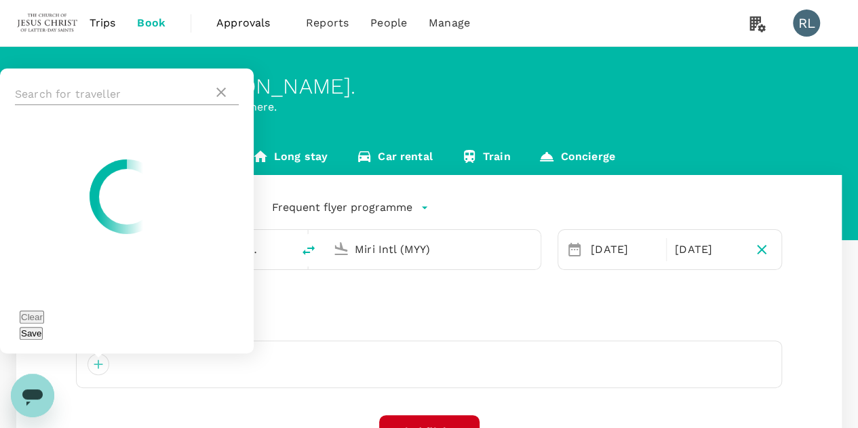
click at [109, 105] on input "text" at bounding box center [114, 94] width 198 height 22
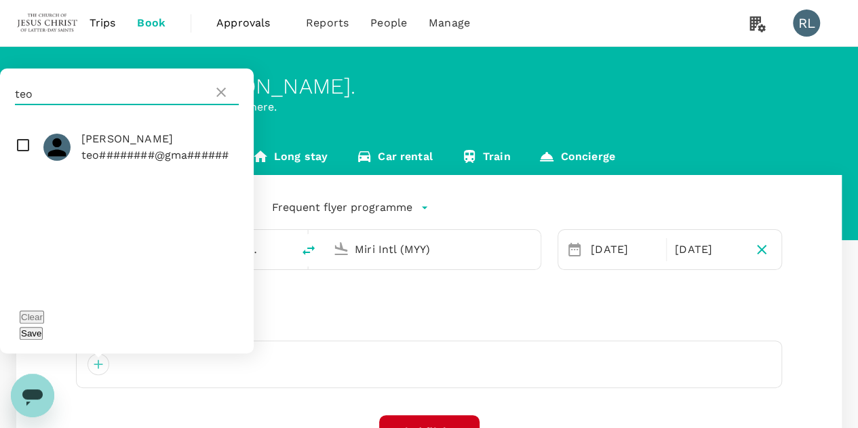
type input "teo"
drag, startPoint x: 20, startPoint y: 168, endPoint x: 71, endPoint y: 219, distance: 72.9
click at [21, 168] on input "checkbox" at bounding box center [127, 147] width 254 height 43
checkbox input "true"
click at [43, 337] on button "Save" at bounding box center [31, 333] width 23 height 13
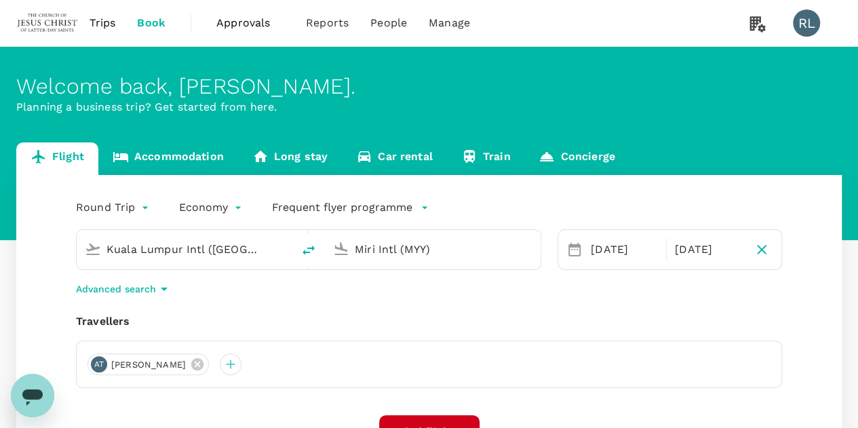
click at [289, 314] on div "Travellers" at bounding box center [429, 322] width 706 height 16
click at [263, 310] on div "Round Trip roundtrip Economy economy Frequent flyer programme [GEOGRAPHIC_DATA]…" at bounding box center [429, 373] width 826 height 396
click at [228, 248] on input "Kuala Lumpur Intl ([GEOGRAPHIC_DATA])" at bounding box center [185, 249] width 157 height 21
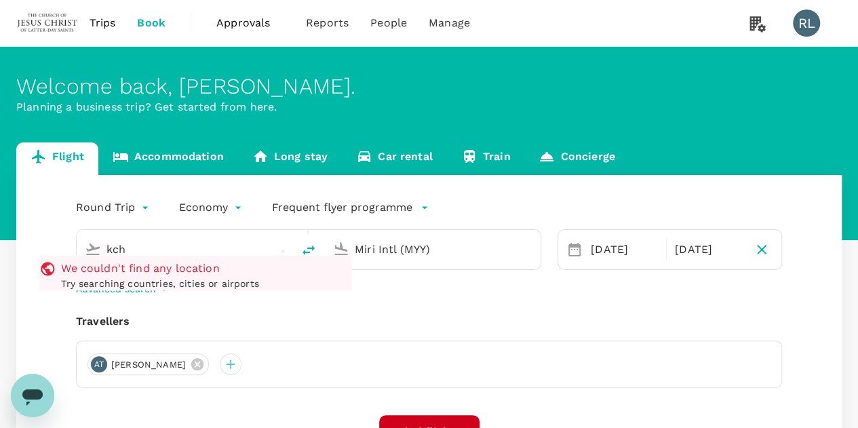
type input "Kuala Lumpur Intl ([GEOGRAPHIC_DATA])"
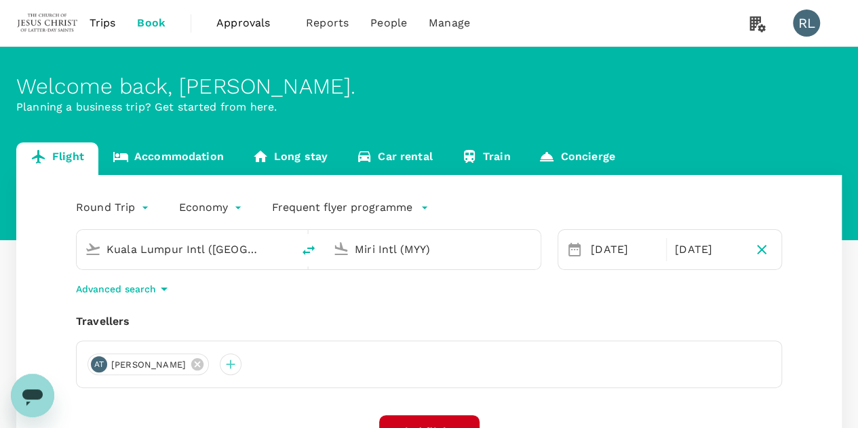
click at [447, 254] on input "Miri Intl (MYY)" at bounding box center [433, 249] width 157 height 21
click at [417, 248] on input "Miri Intl (MYY)" at bounding box center [433, 249] width 157 height 21
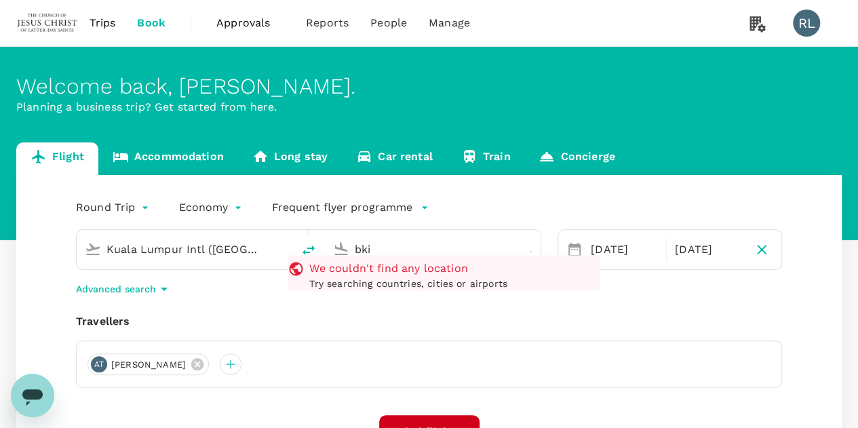
type input "Miri Intl (MYY)"
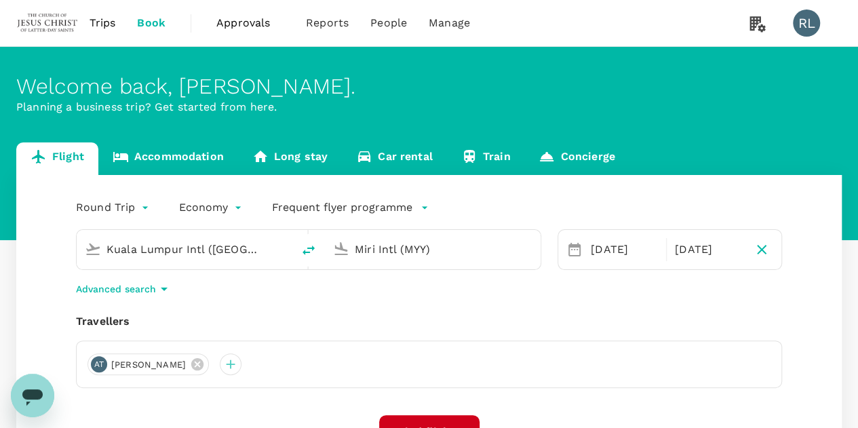
click at [248, 248] on input "Kuala Lumpur Intl ([GEOGRAPHIC_DATA])" at bounding box center [185, 249] width 157 height 21
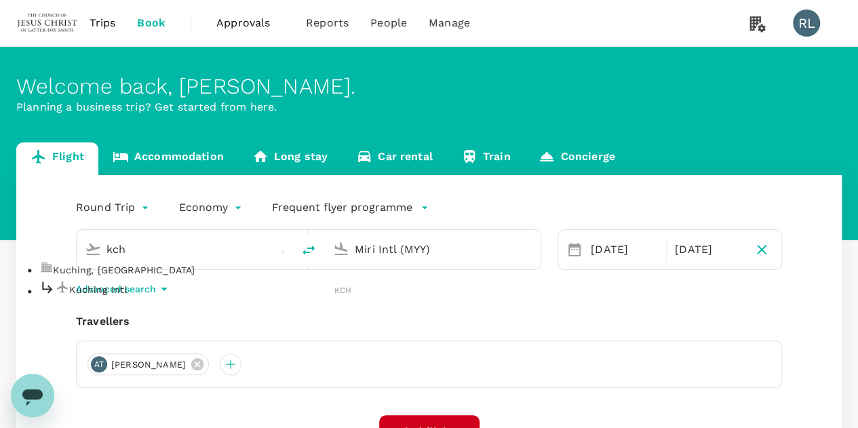
click at [134, 297] on p "Kuching Intl" at bounding box center [201, 290] width 265 height 14
type input "Kuching Intl (KCH)"
drag, startPoint x: 473, startPoint y: 248, endPoint x: 335, endPoint y: 242, distance: 137.9
click at [335, 242] on div "Miri Intl (MYY)" at bounding box center [430, 247] width 205 height 30
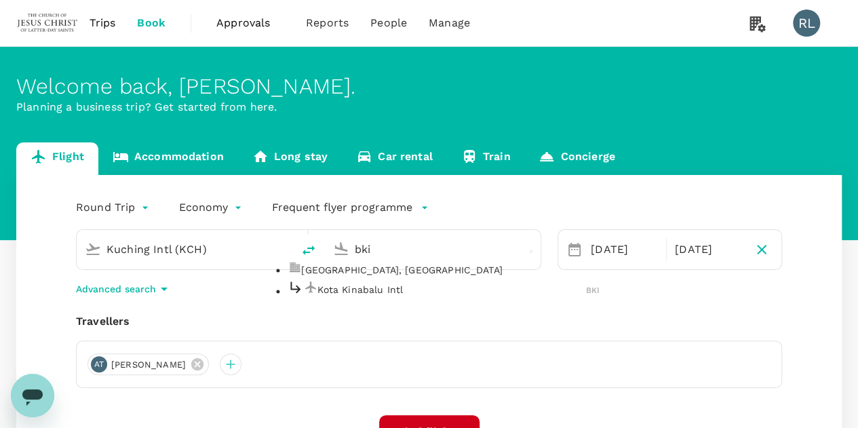
click at [360, 297] on p "Kota Kinabalu Intl" at bounding box center [452, 290] width 269 height 14
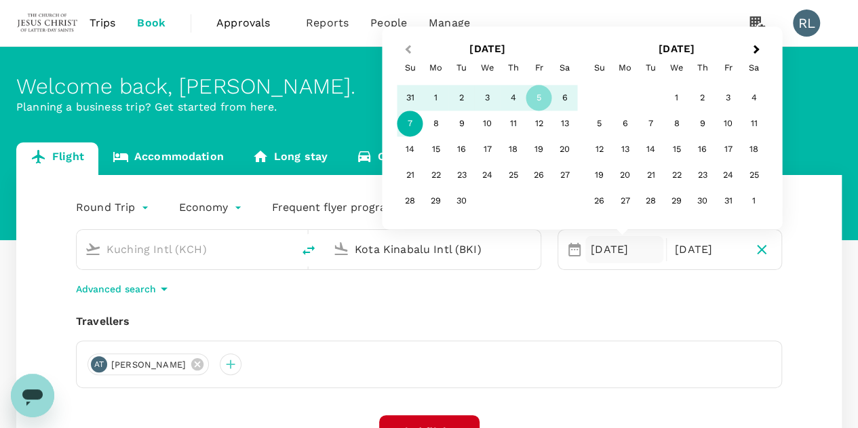
type input "Kota Kinabalu Intl (BKI)"
click at [408, 50] on span "Previous Month" at bounding box center [408, 50] width 0 height 16
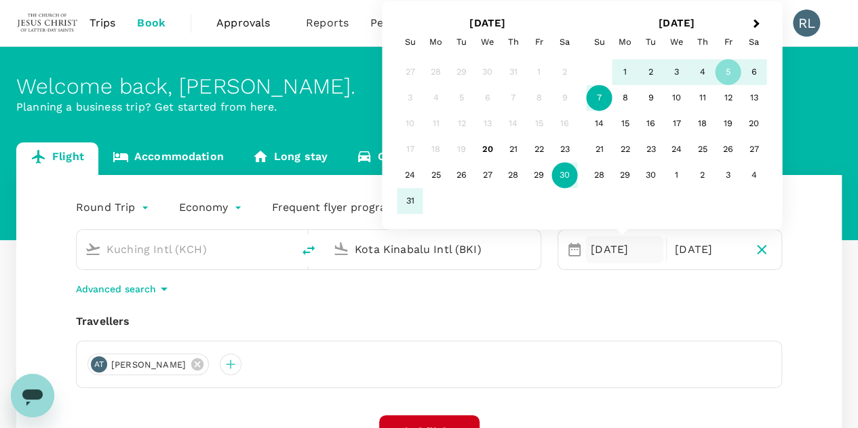
click at [561, 176] on div "30" at bounding box center [565, 176] width 26 height 26
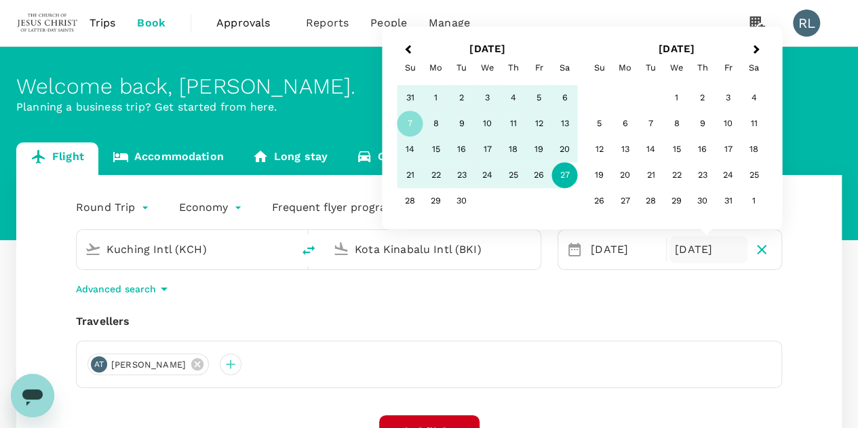
click at [558, 178] on div "27" at bounding box center [565, 176] width 26 height 26
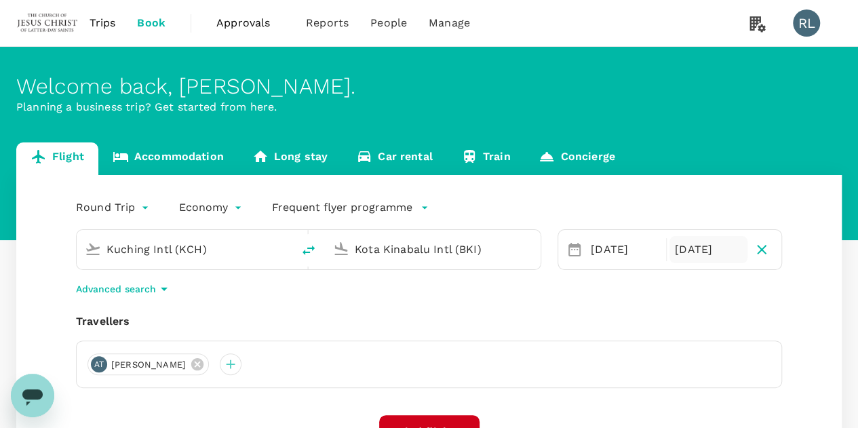
click at [696, 249] on div "[DATE]" at bounding box center [709, 249] width 78 height 27
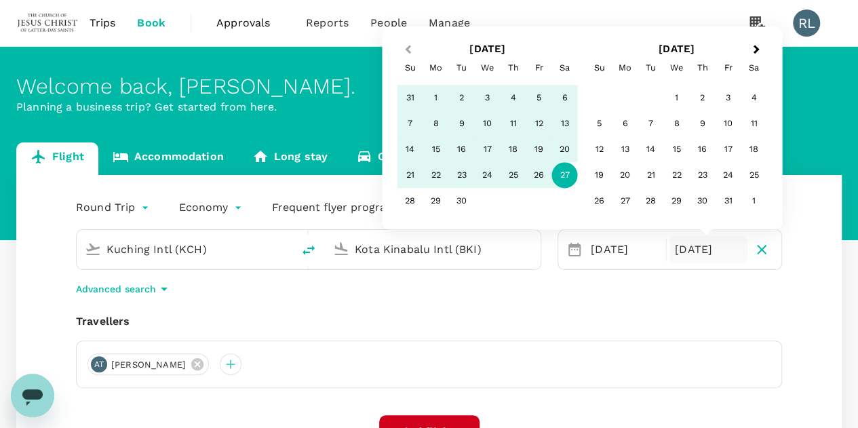
click at [402, 48] on button "Previous Month" at bounding box center [407, 50] width 22 height 22
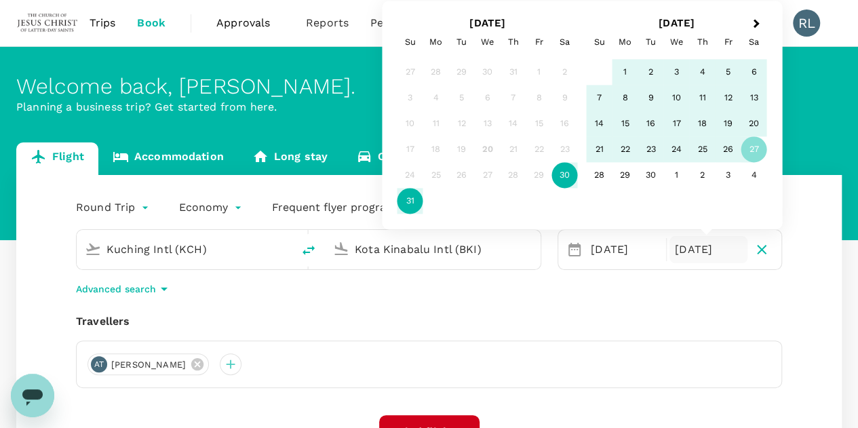
click at [411, 203] on div "31" at bounding box center [411, 202] width 26 height 26
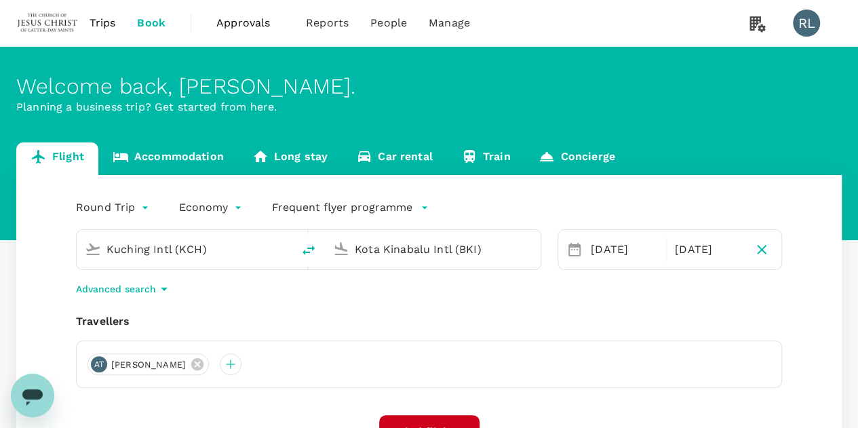
click at [641, 320] on div "Travellers" at bounding box center [429, 322] width 706 height 16
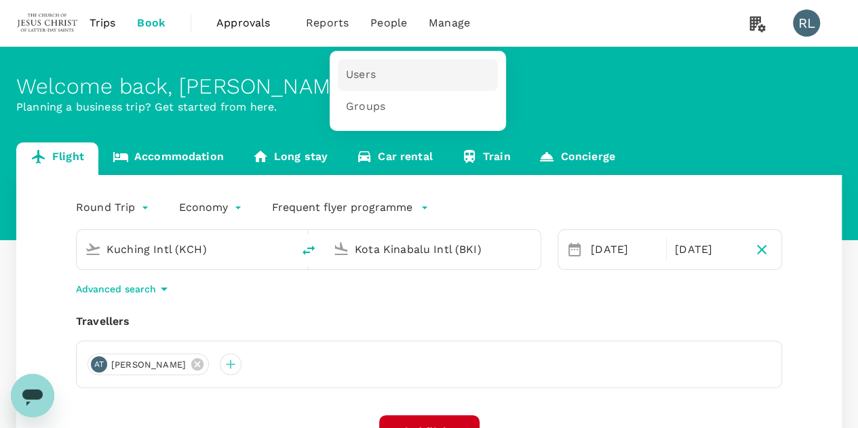
click at [362, 75] on span "Users" at bounding box center [361, 75] width 30 height 16
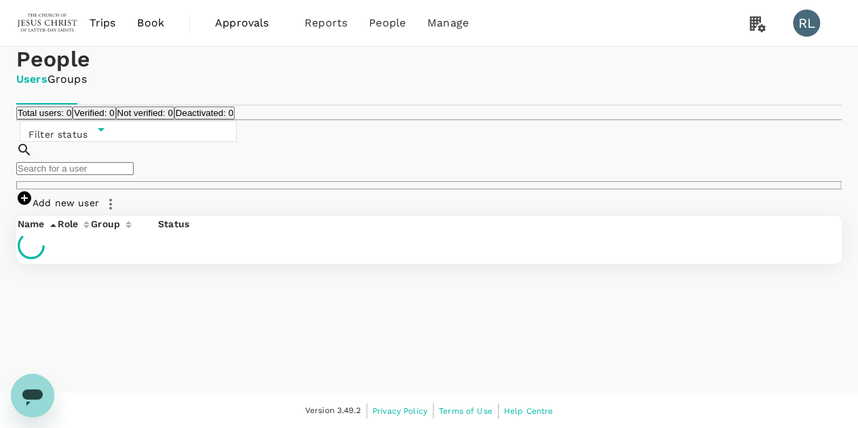
click at [134, 175] on input "text" at bounding box center [74, 168] width 117 height 13
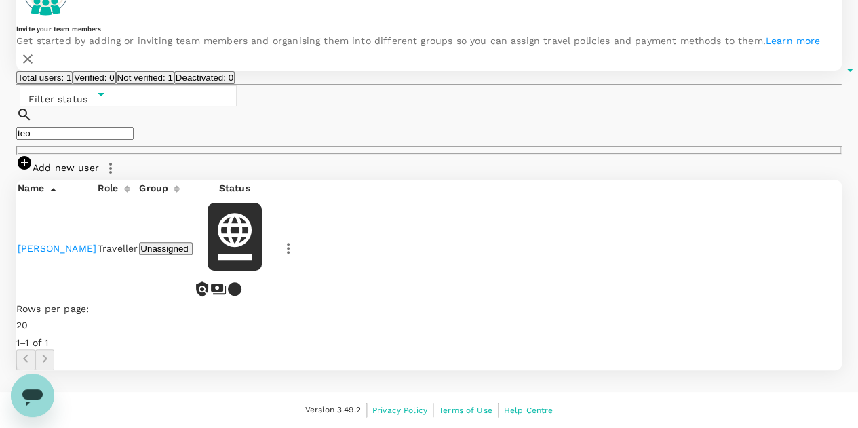
scroll to position [190, 0]
type input "teo"
click at [72, 250] on link "[PERSON_NAME]" at bounding box center [57, 248] width 79 height 11
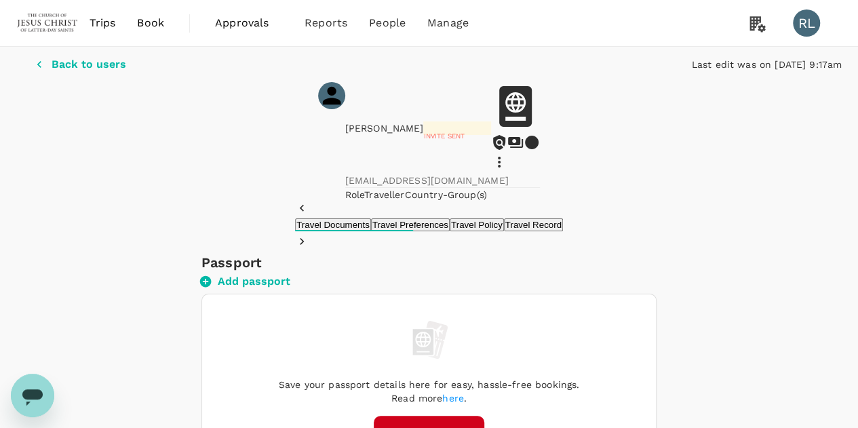
click at [501, 157] on icon at bounding box center [499, 162] width 3 height 11
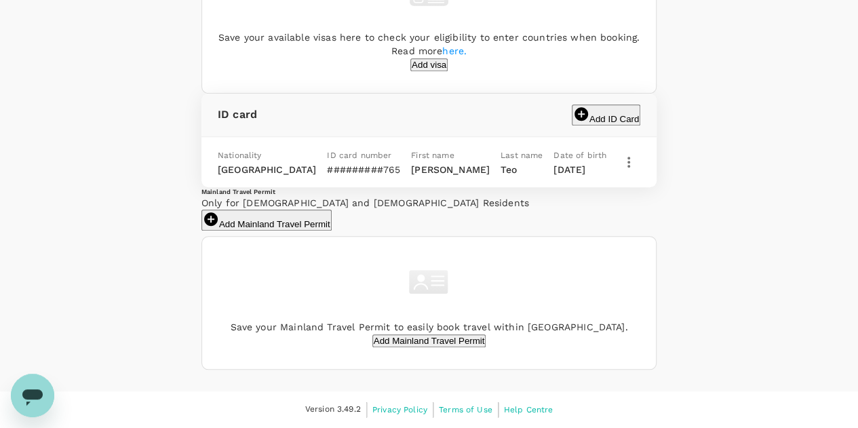
scroll to position [679, 0]
